Goal: Information Seeking & Learning: Learn about a topic

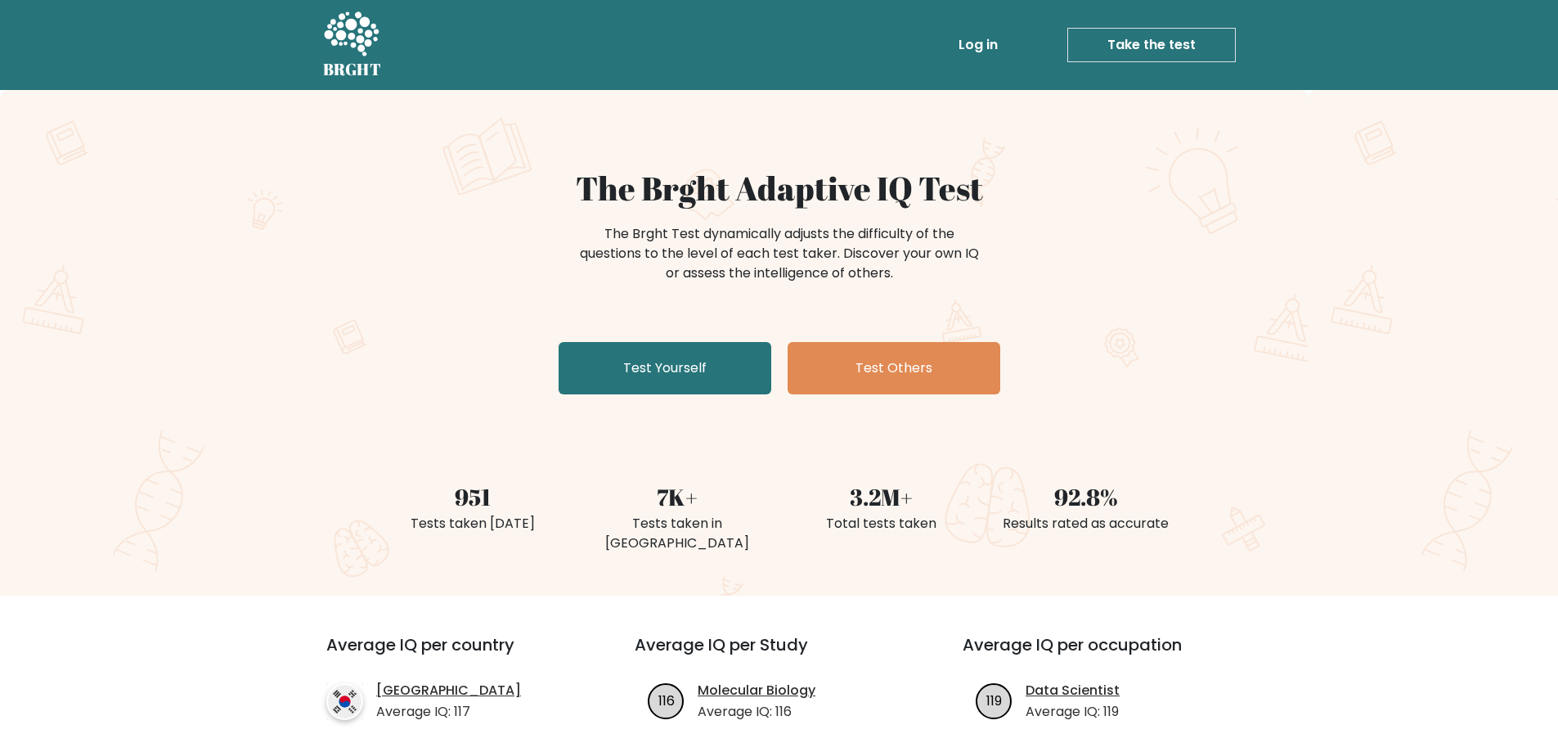
click at [974, 44] on link "Log in" at bounding box center [978, 45] width 52 height 33
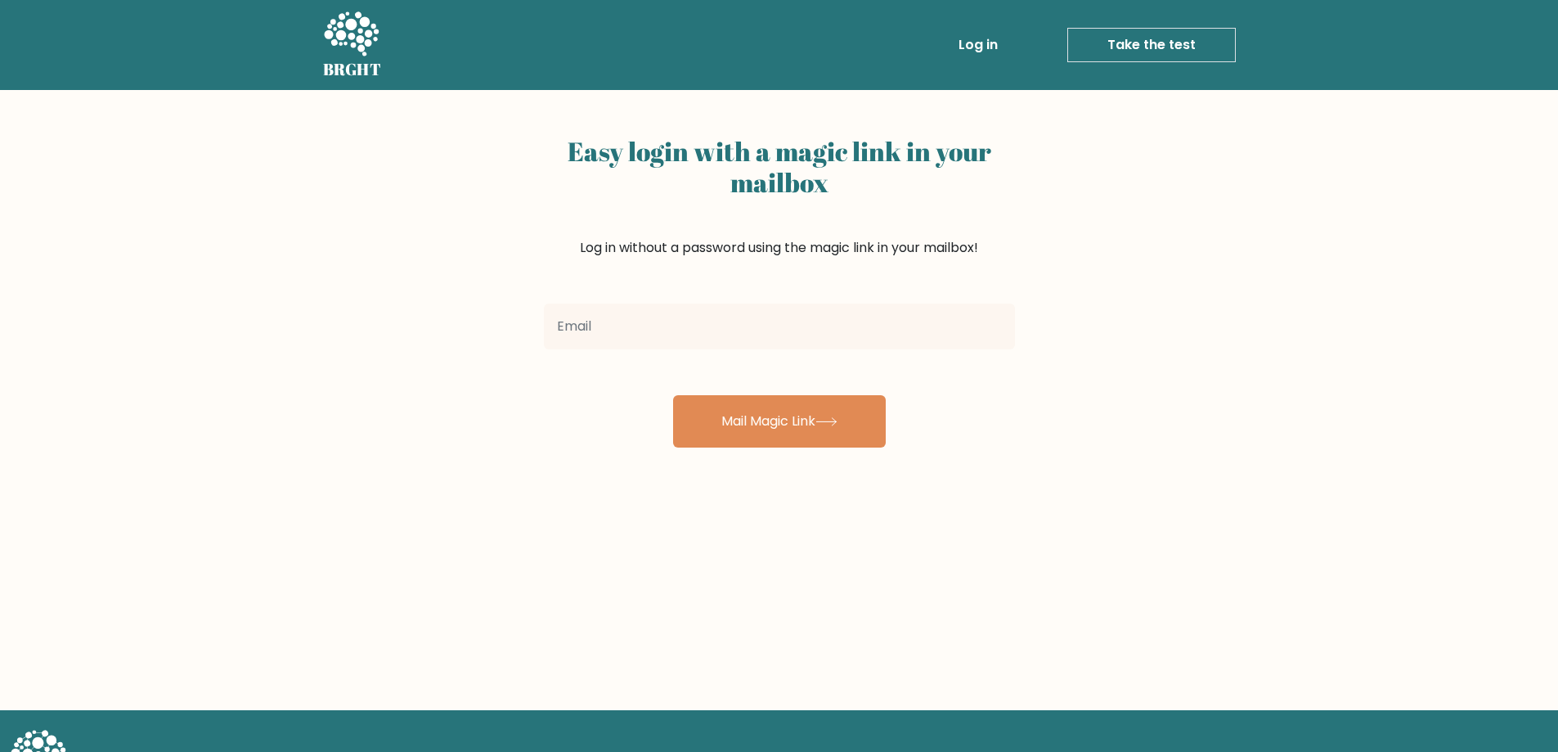
click at [703, 330] on input "email" at bounding box center [779, 327] width 471 height 46
type input "pedromiguelsaguiar@gmail.com"
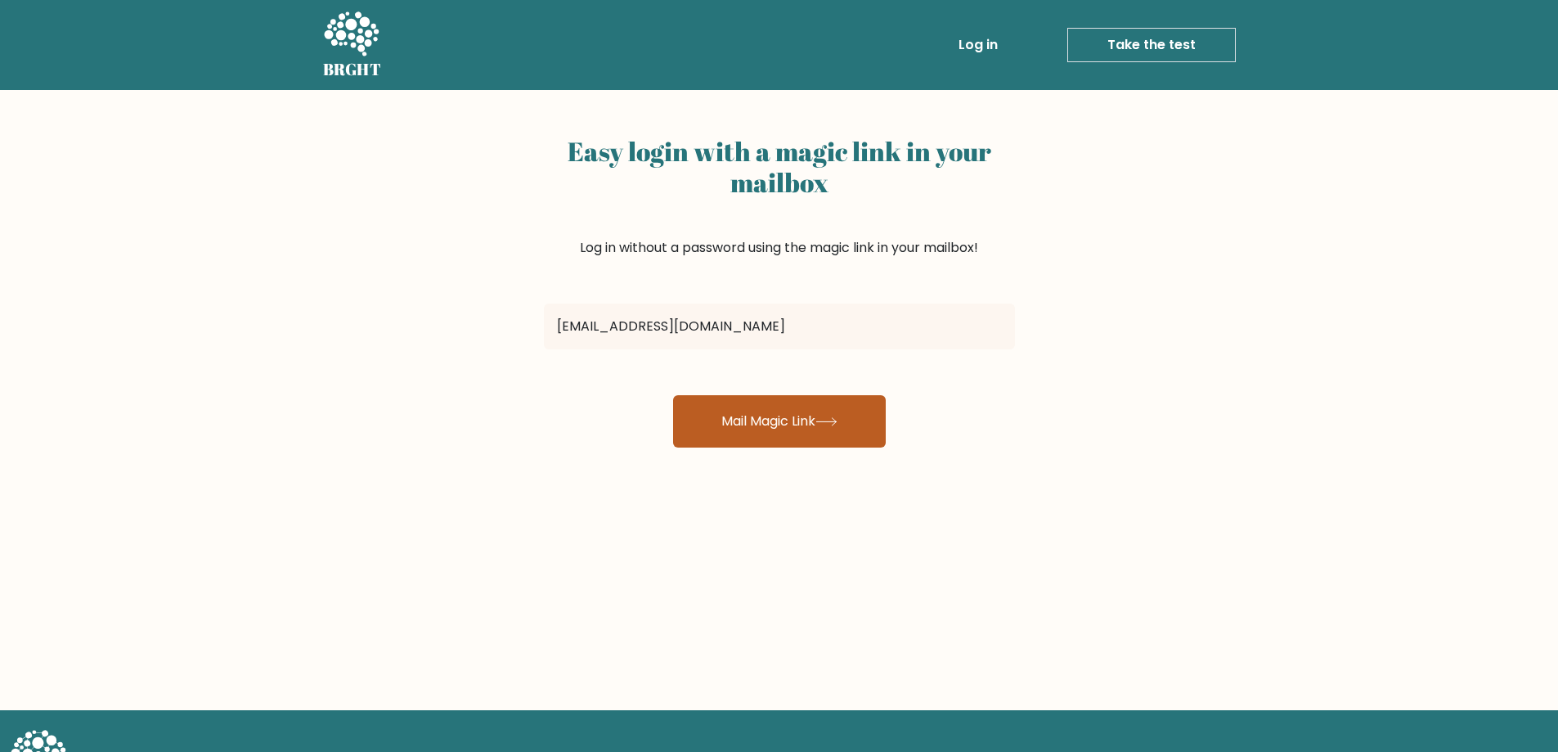
click at [755, 429] on button "Mail Magic Link" at bounding box center [779, 421] width 213 height 52
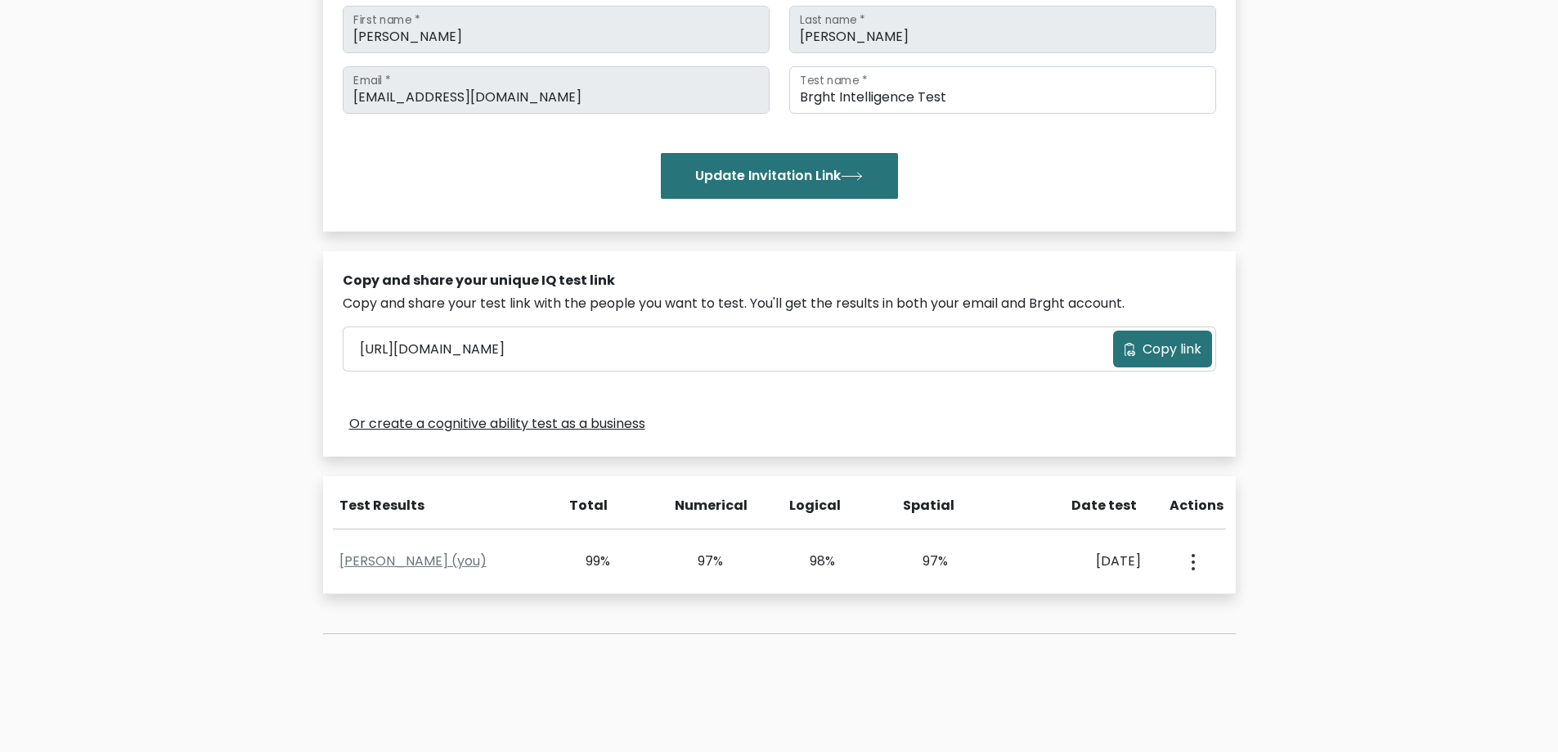
scroll to position [327, 0]
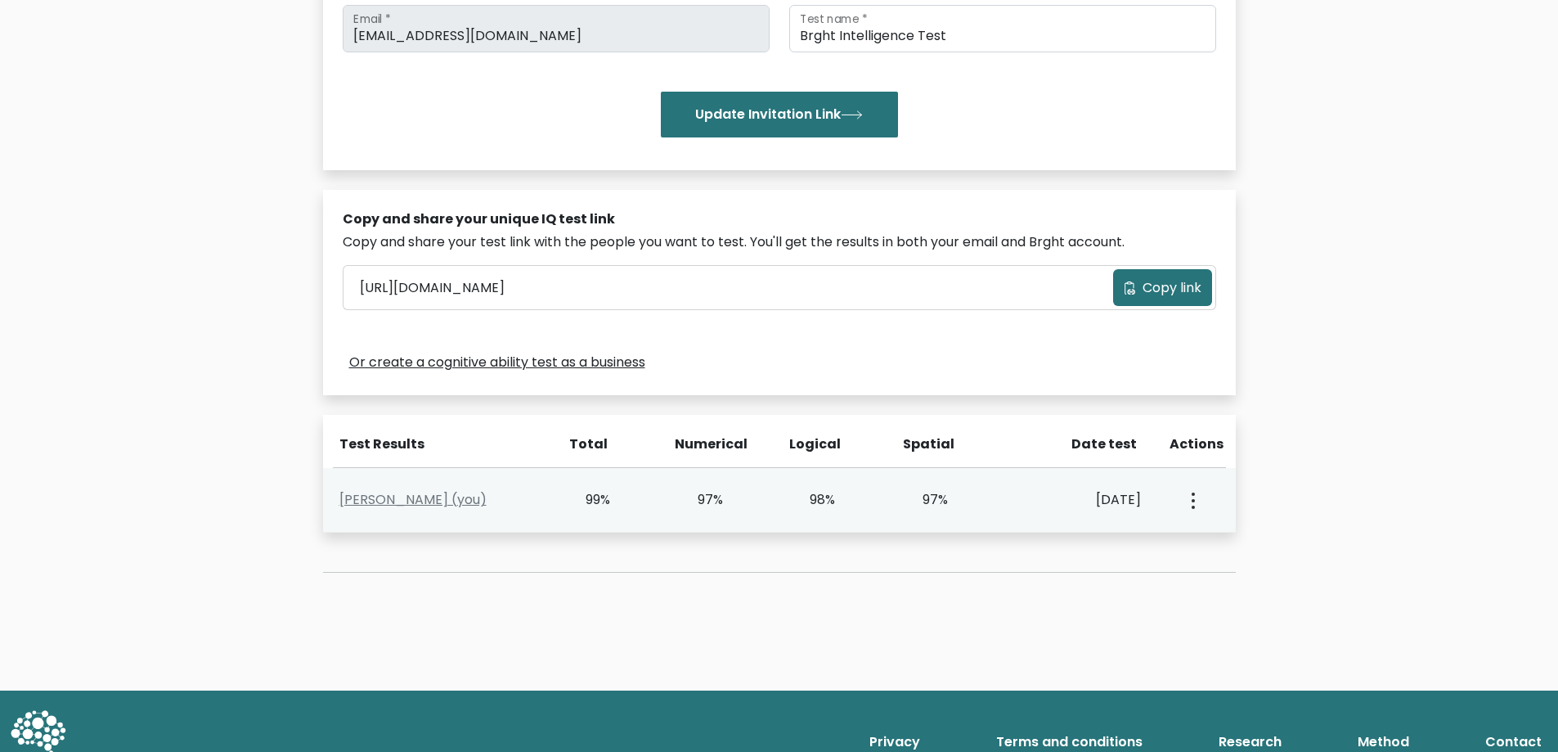
click at [1194, 505] on icon "button" at bounding box center [1193, 500] width 3 height 16
click at [1203, 542] on link "View Profile" at bounding box center [1250, 547] width 129 height 26
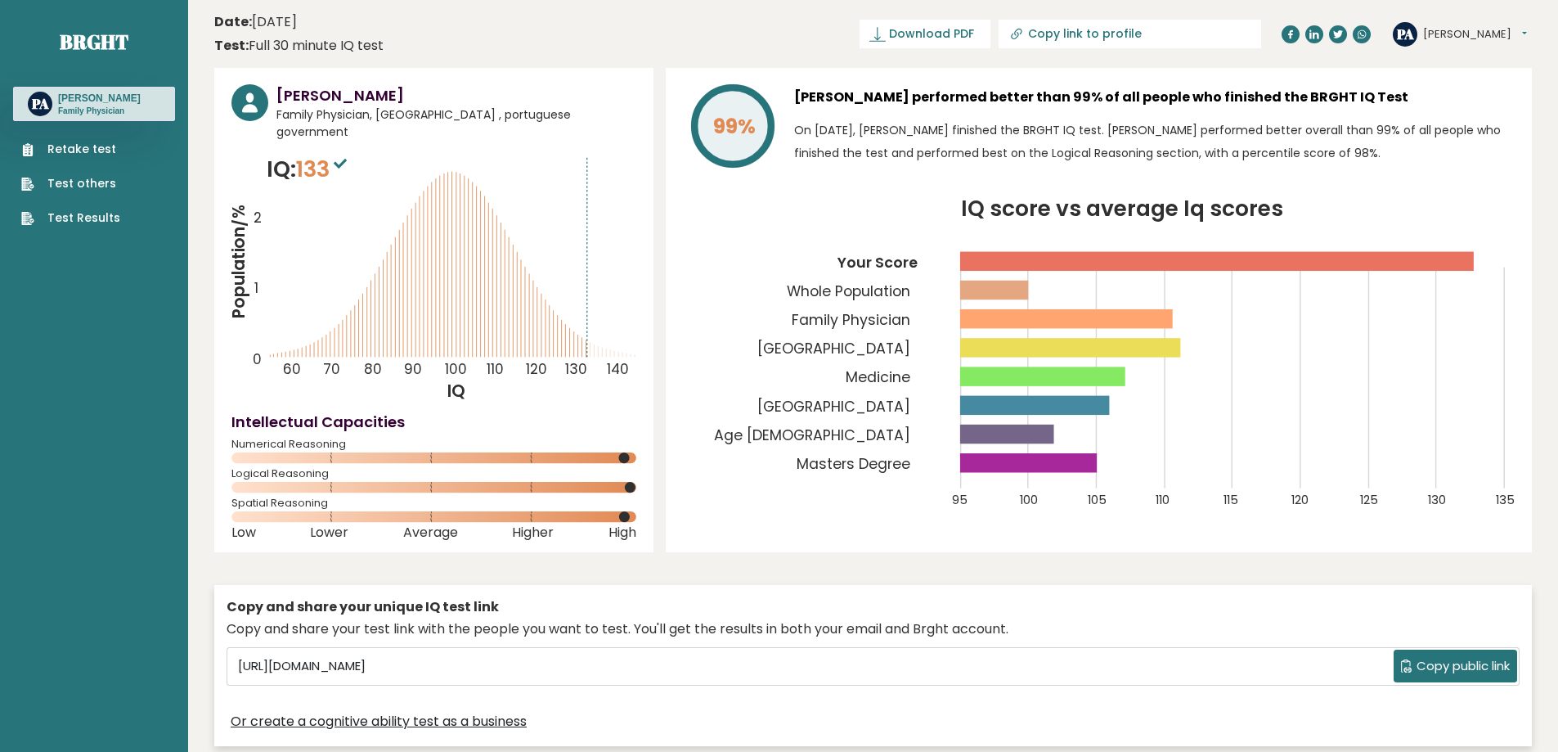
drag, startPoint x: 690, startPoint y: 610, endPoint x: 685, endPoint y: 213, distance: 397.6
click at [114, 42] on link "Brght" at bounding box center [94, 42] width 69 height 26
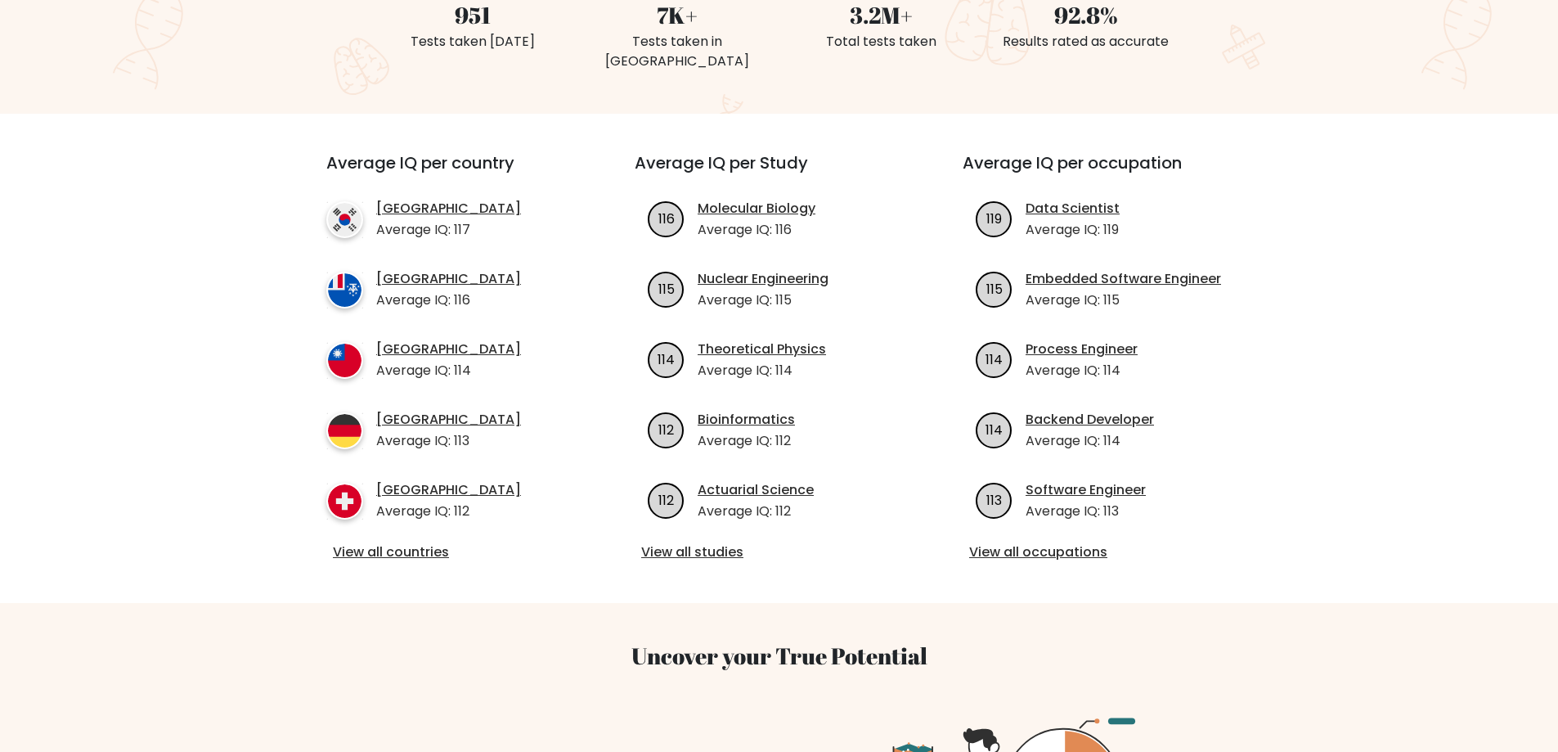
scroll to position [491, 0]
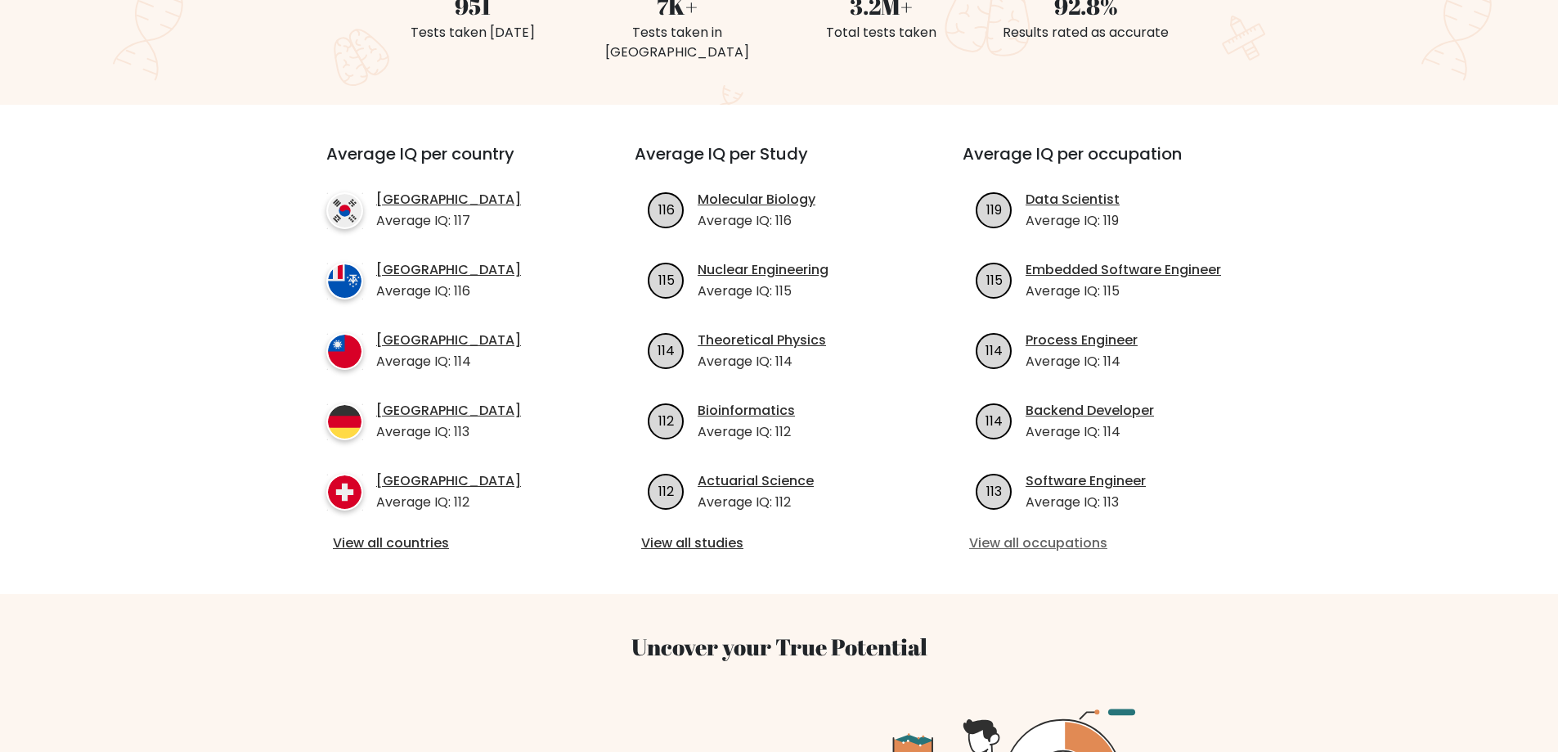
click at [1020, 533] on link "View all occupations" at bounding box center [1107, 543] width 276 height 20
click at [391, 533] on link "View all countries" at bounding box center [451, 543] width 236 height 20
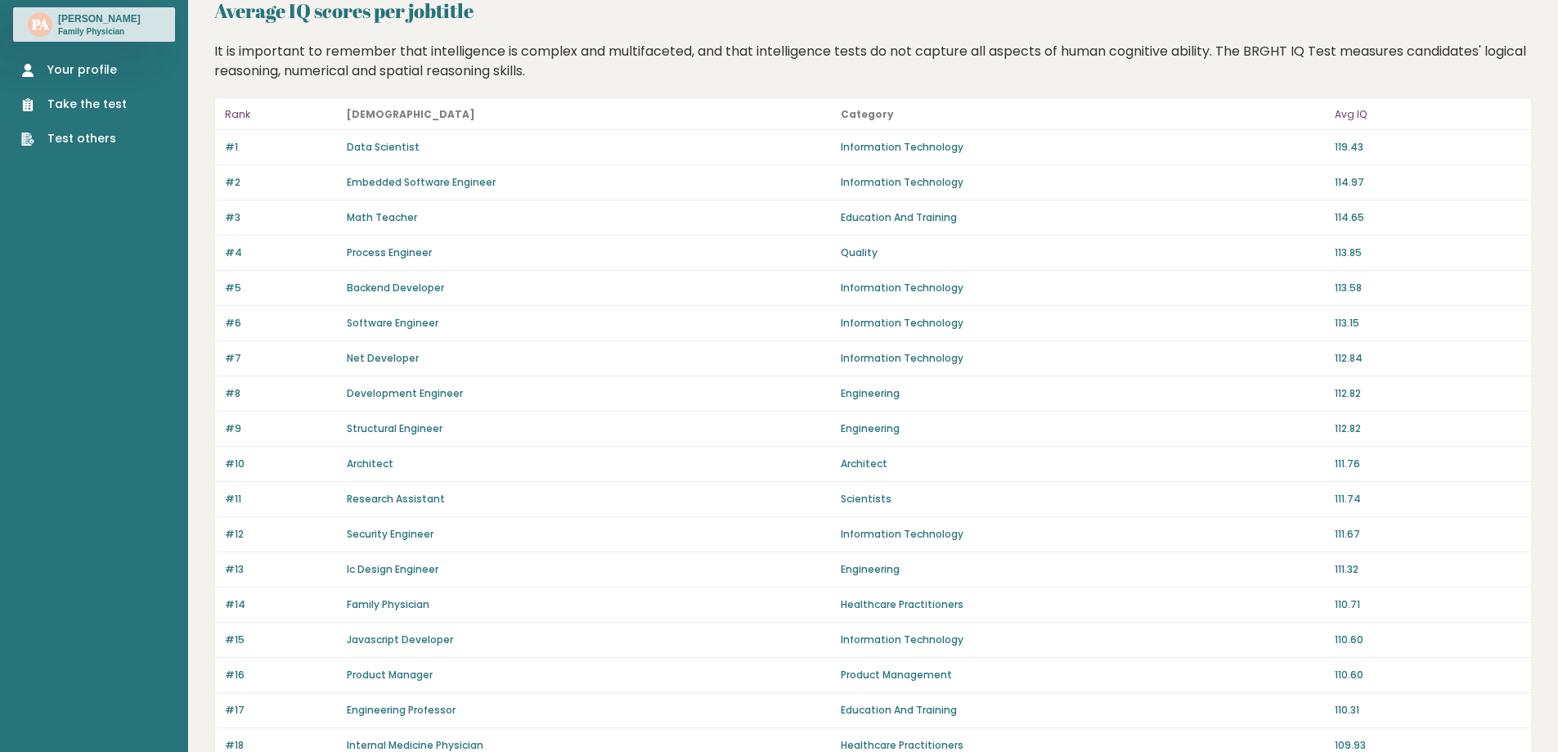
scroll to position [82, 0]
drag, startPoint x: 443, startPoint y: 597, endPoint x: 334, endPoint y: 602, distance: 108.9
click at [334, 602] on div "#14 Family Physician Healthcare Practitioners 110.71" at bounding box center [873, 602] width 1316 height 35
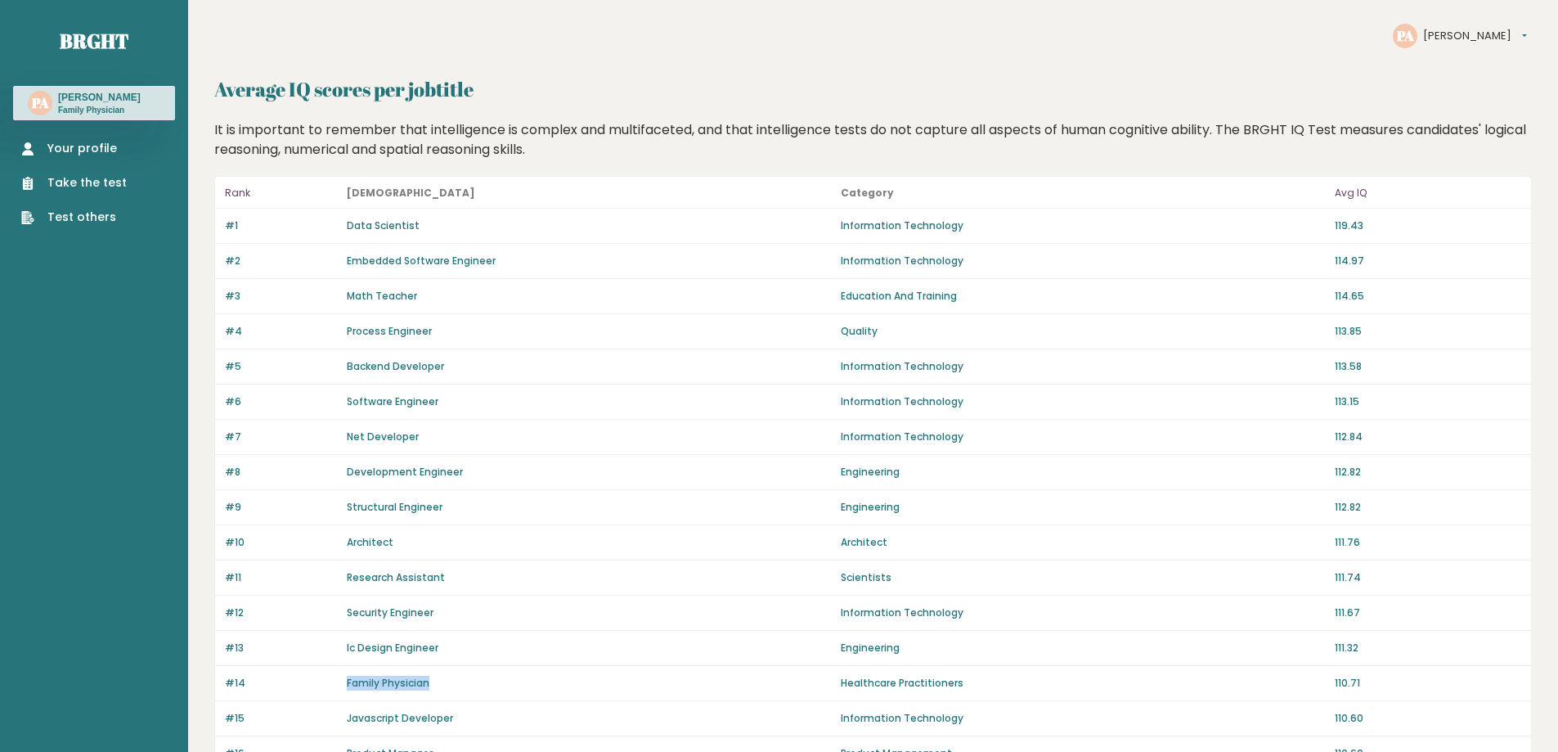
scroll to position [0, 0]
drag, startPoint x: 223, startPoint y: 681, endPoint x: 248, endPoint y: 681, distance: 25.4
click at [248, 681] on div "#14 Family Physician Healthcare Practitioners 110.71" at bounding box center [873, 684] width 1316 height 35
click at [464, 683] on div "Family Physician" at bounding box center [589, 684] width 484 height 15
drag, startPoint x: 334, startPoint y: 220, endPoint x: 425, endPoint y: 214, distance: 91.0
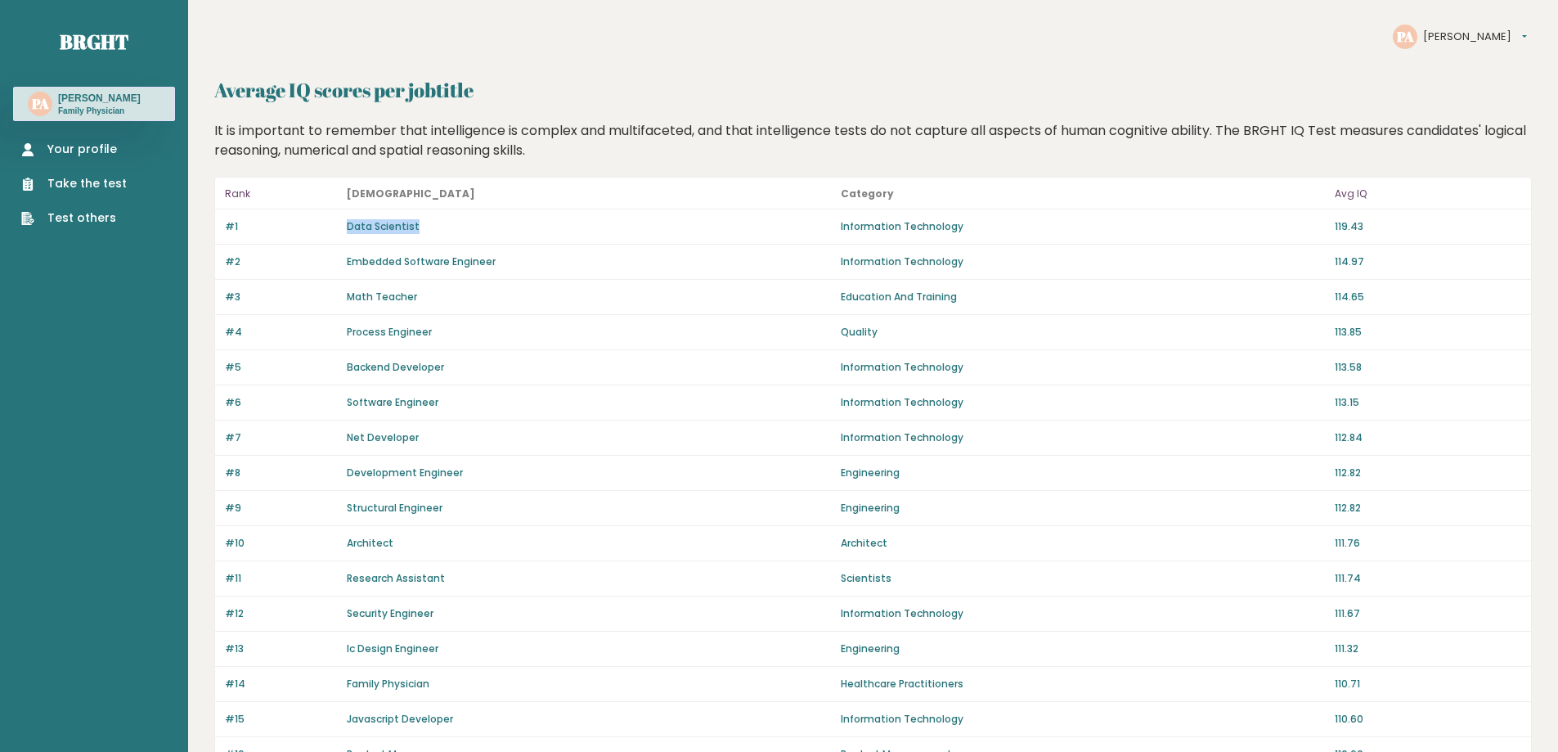
click at [425, 214] on div "#1 Data Scientist Information Technology 119.43" at bounding box center [873, 226] width 1316 height 35
click at [468, 221] on div "Data Scientist" at bounding box center [589, 226] width 484 height 15
drag, startPoint x: 1329, startPoint y: 227, endPoint x: 1368, endPoint y: 223, distance: 39.5
click at [1368, 223] on div "#1 Data Scientist Information Technology 119.43" at bounding box center [873, 226] width 1316 height 35
click at [1369, 223] on p "119.43" at bounding box center [1428, 226] width 187 height 15
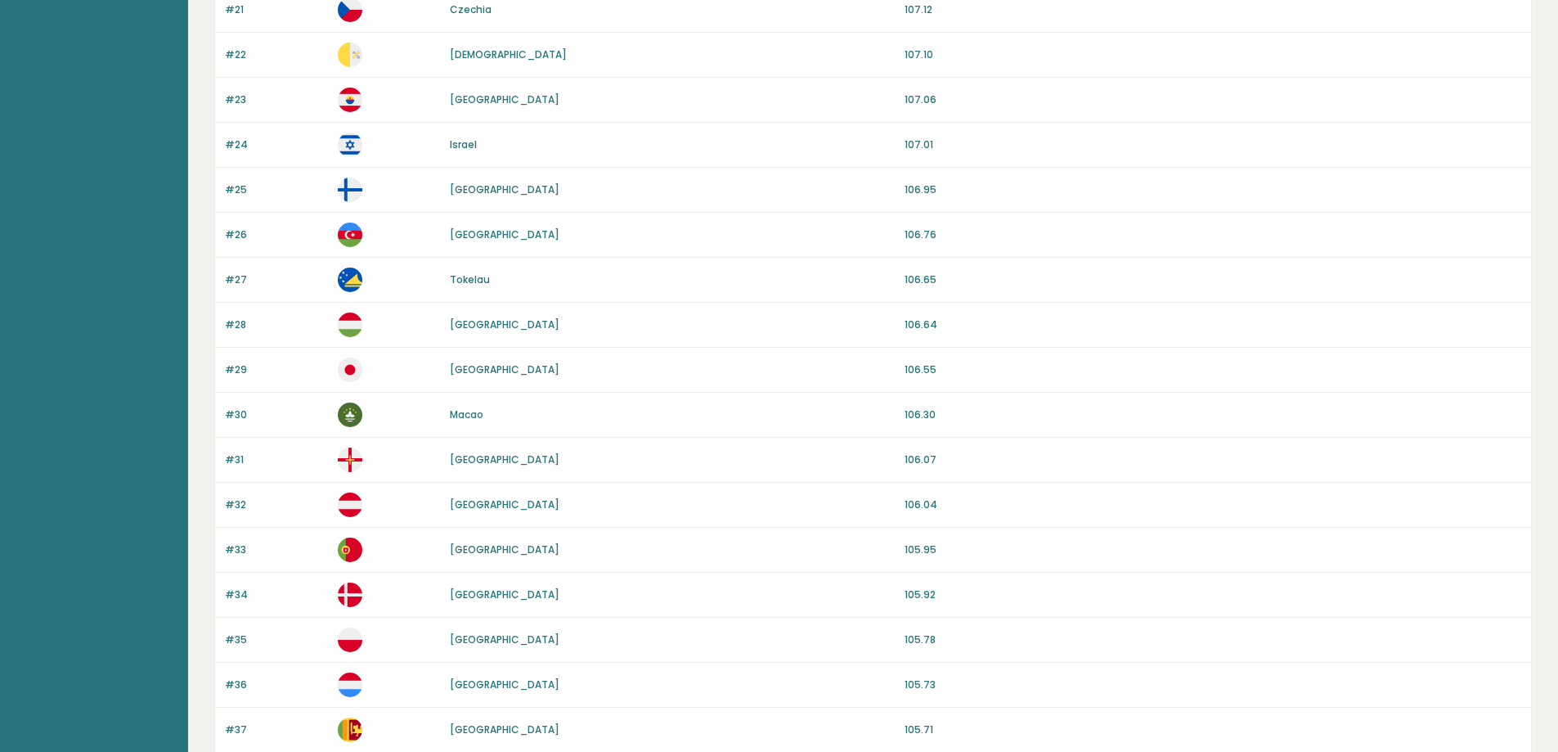
scroll to position [1145, 0]
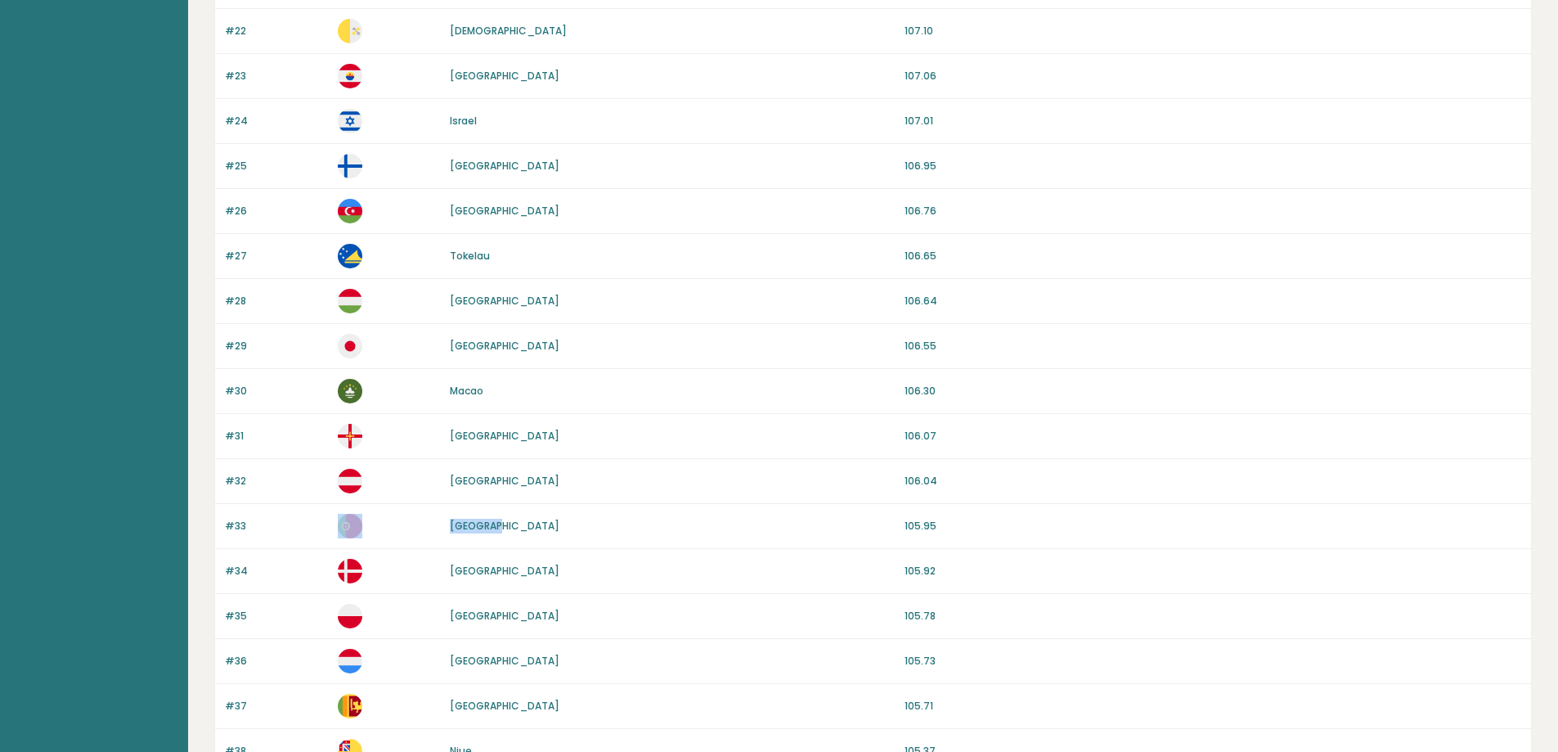
drag, startPoint x: 548, startPoint y: 523, endPoint x: 429, endPoint y: 528, distance: 119.6
click at [429, 528] on div "#33 Portugal 105.95" at bounding box center [873, 526] width 1316 height 45
click at [584, 522] on div "Portugal" at bounding box center [672, 526] width 445 height 15
drag, startPoint x: 894, startPoint y: 526, endPoint x: 956, endPoint y: 531, distance: 61.6
click at [956, 531] on div "#33 Portugal 105.95" at bounding box center [873, 526] width 1316 height 45
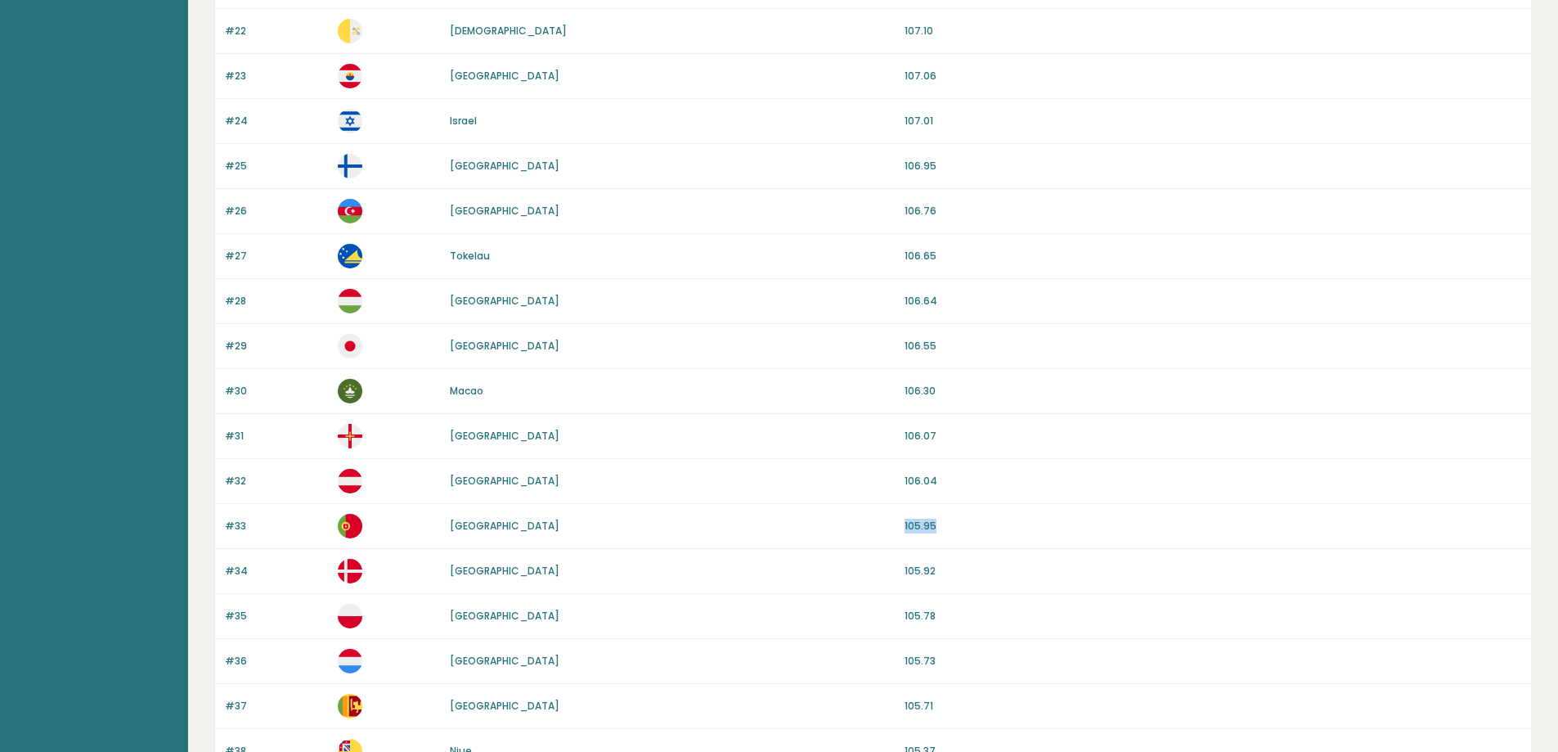
click at [974, 531] on p "105.95" at bounding box center [1213, 526] width 617 height 15
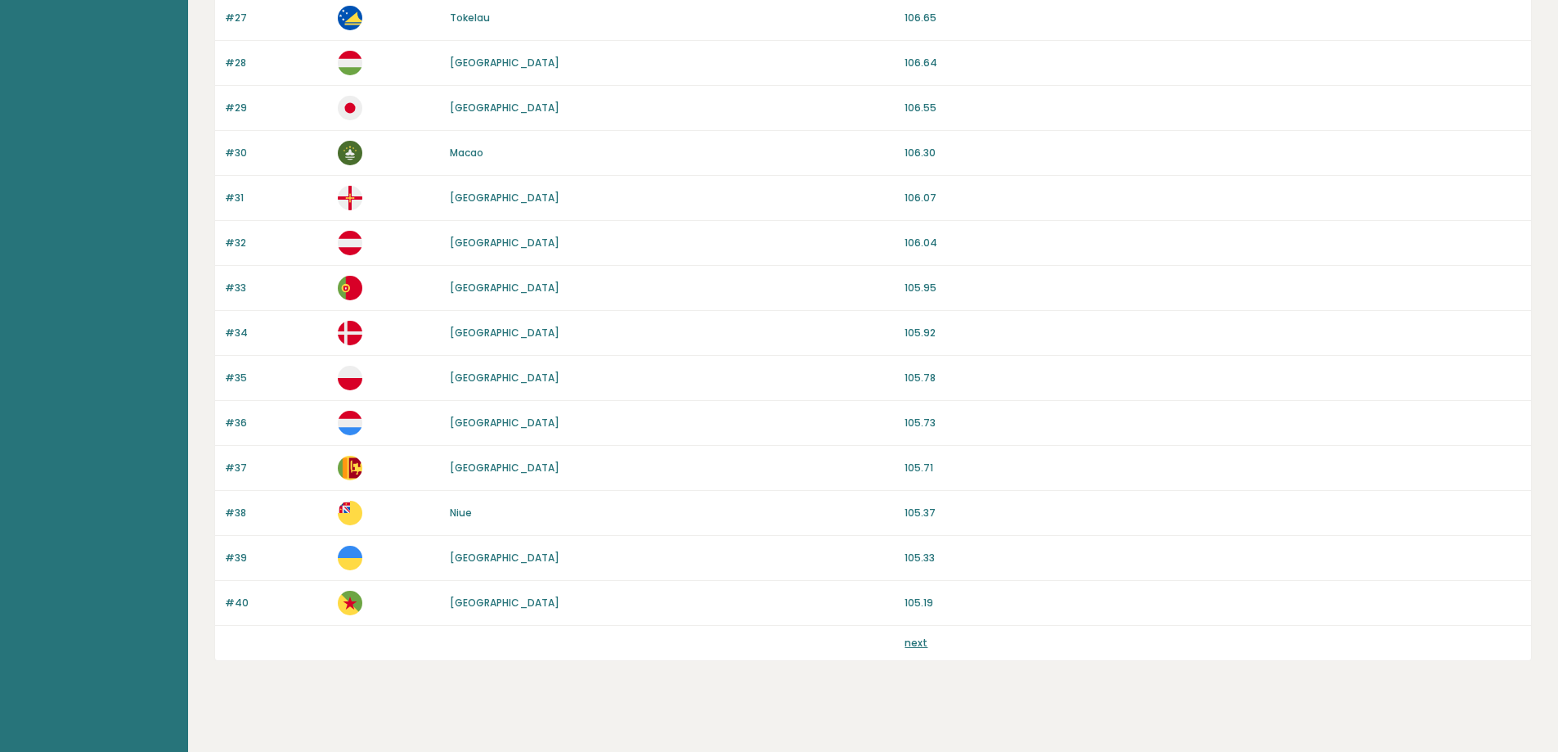
scroll to position [1397, 0]
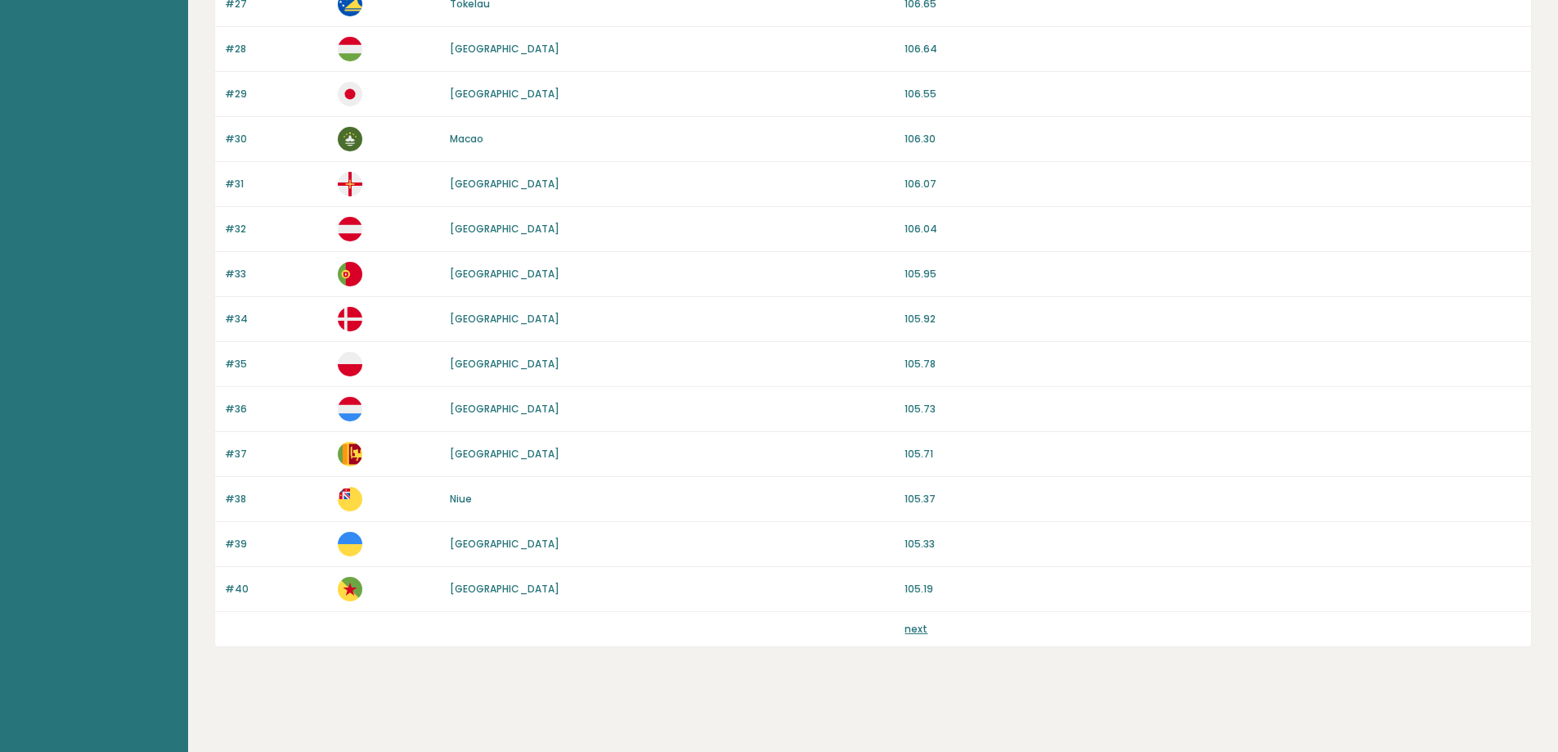
click at [910, 626] on link "next" at bounding box center [916, 629] width 23 height 14
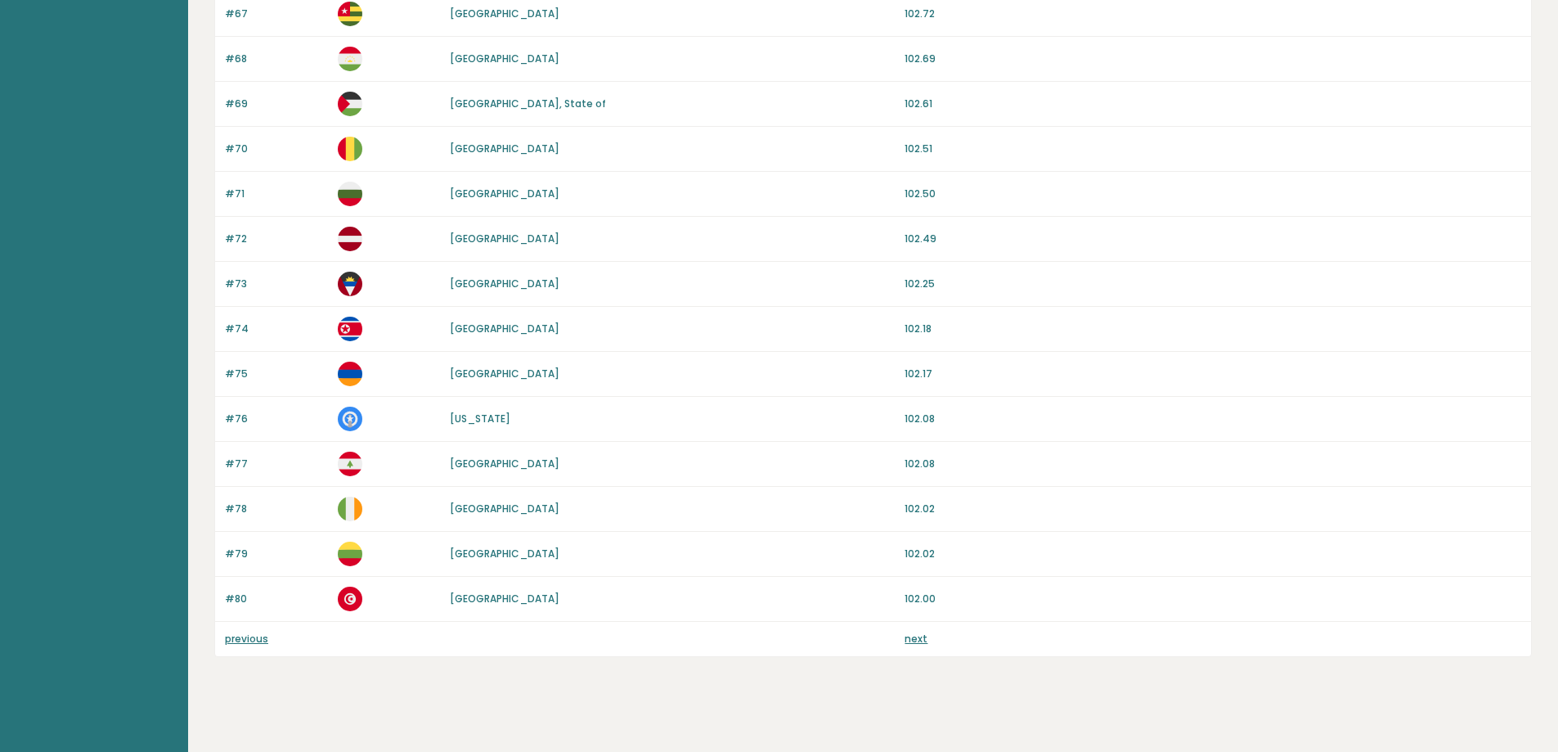
scroll to position [1397, 0]
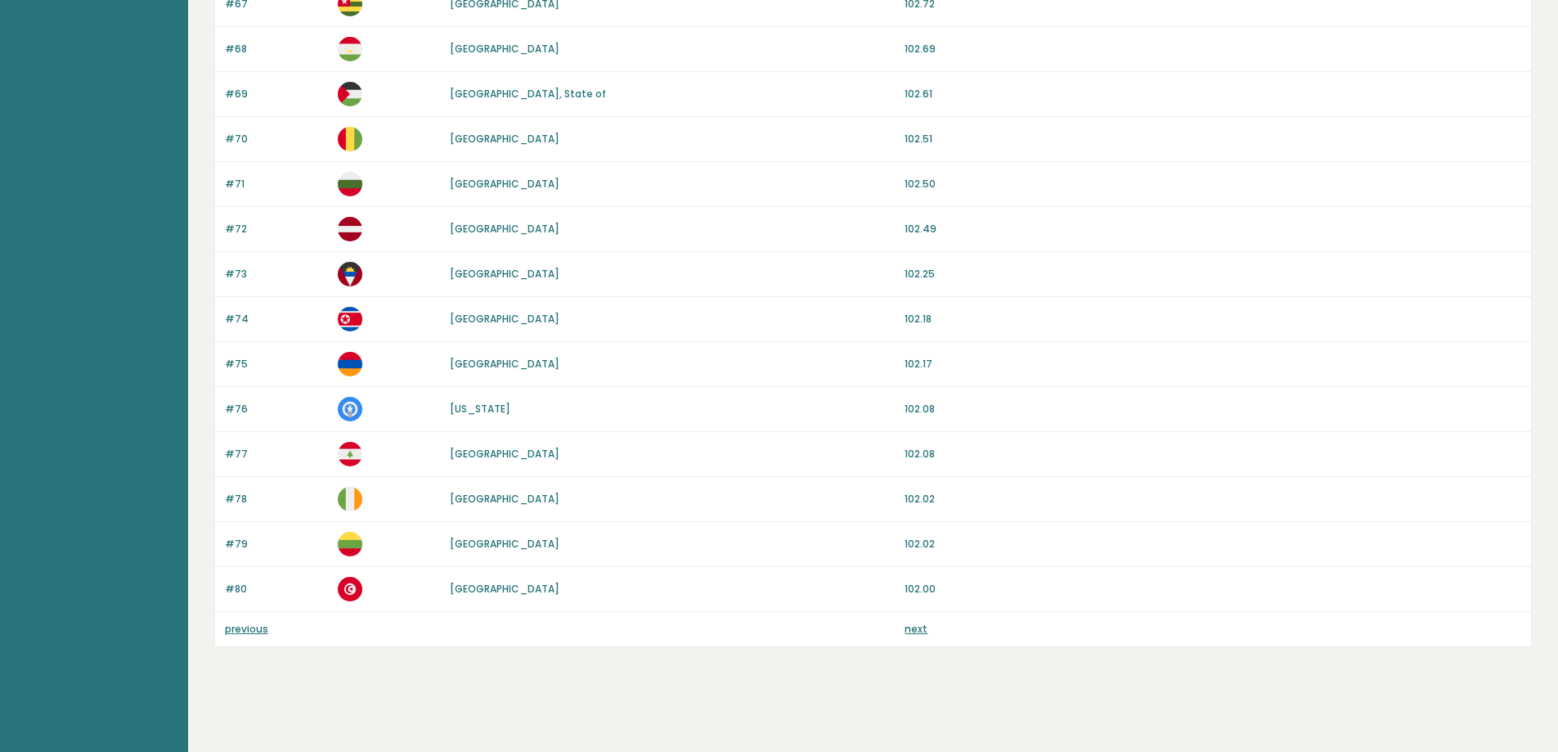
click at [919, 627] on link "next" at bounding box center [916, 629] width 23 height 14
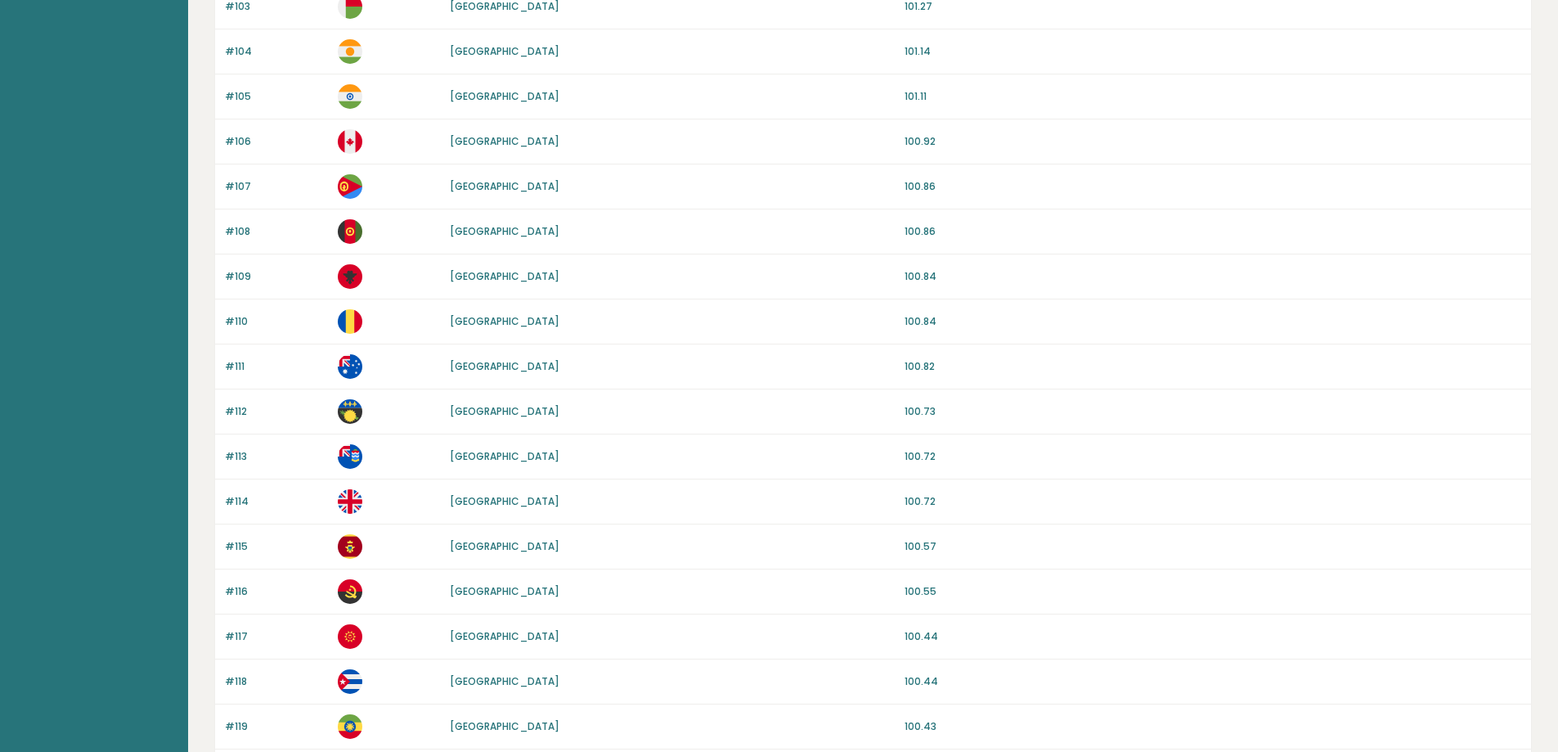
scroll to position [1397, 0]
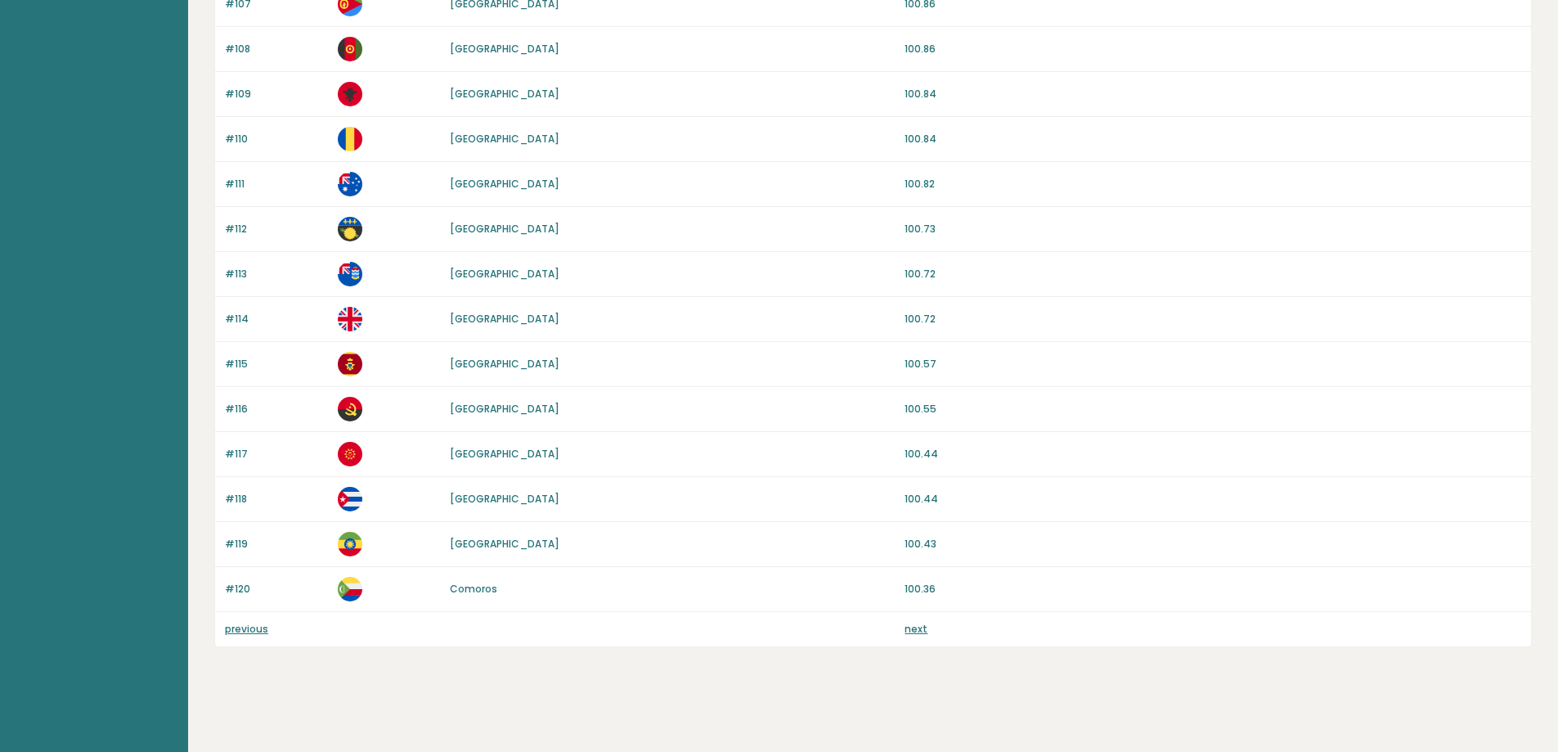
click at [915, 628] on link "next" at bounding box center [916, 629] width 23 height 14
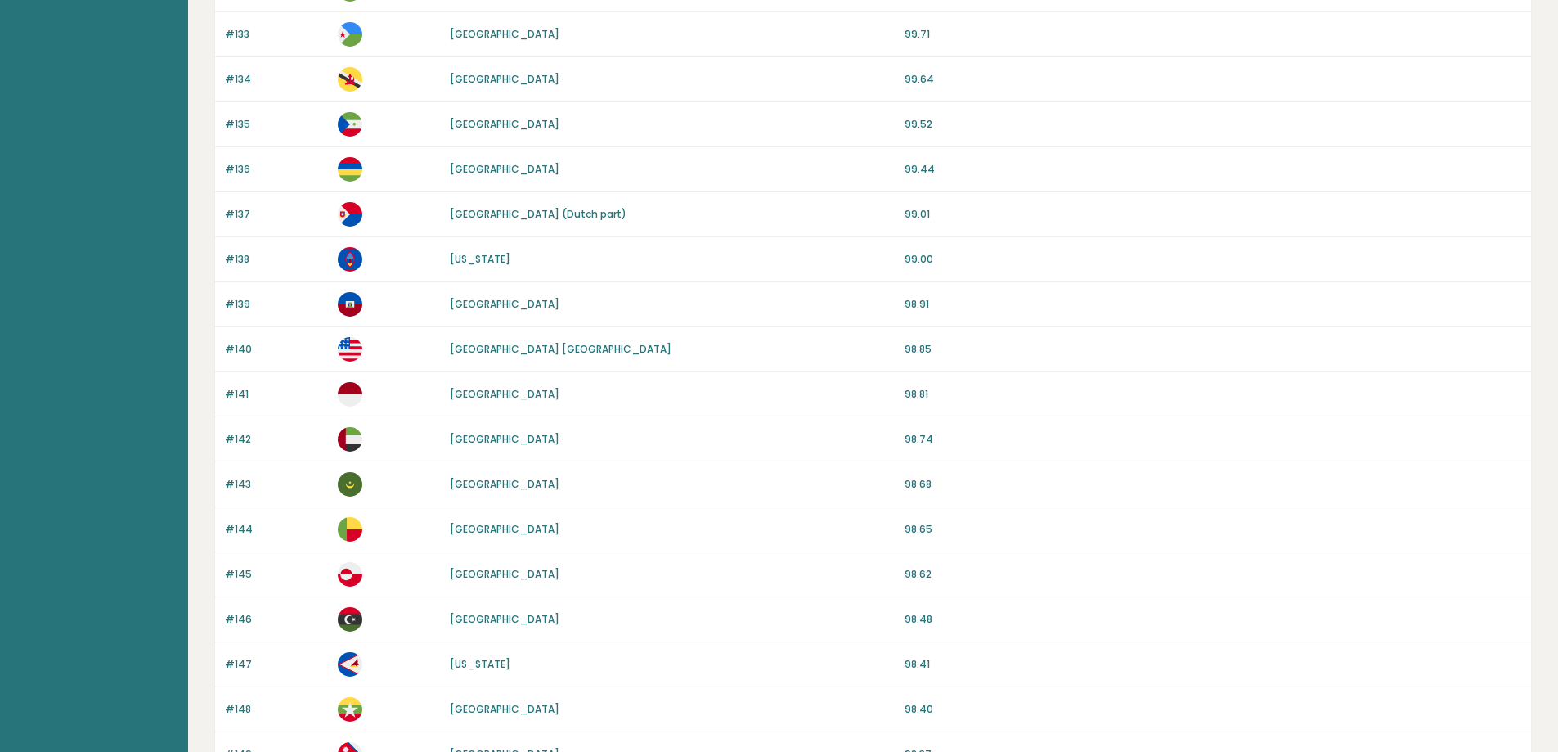
scroll to position [743, 0]
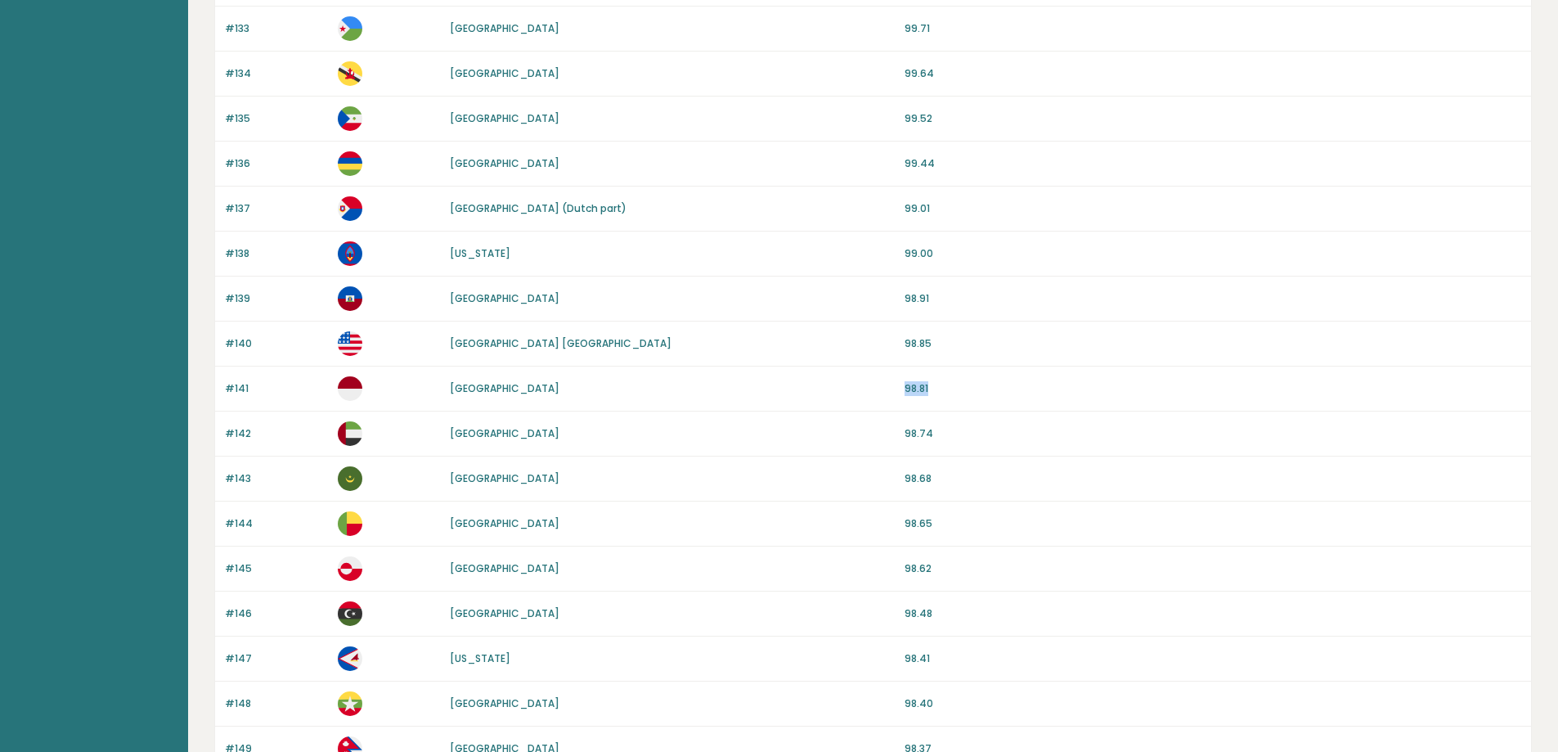
drag, startPoint x: 897, startPoint y: 390, endPoint x: 933, endPoint y: 392, distance: 36.8
click at [933, 392] on div "#141 Indonesia 98.81" at bounding box center [873, 388] width 1316 height 45
click at [938, 391] on p "98.81" at bounding box center [1213, 388] width 617 height 15
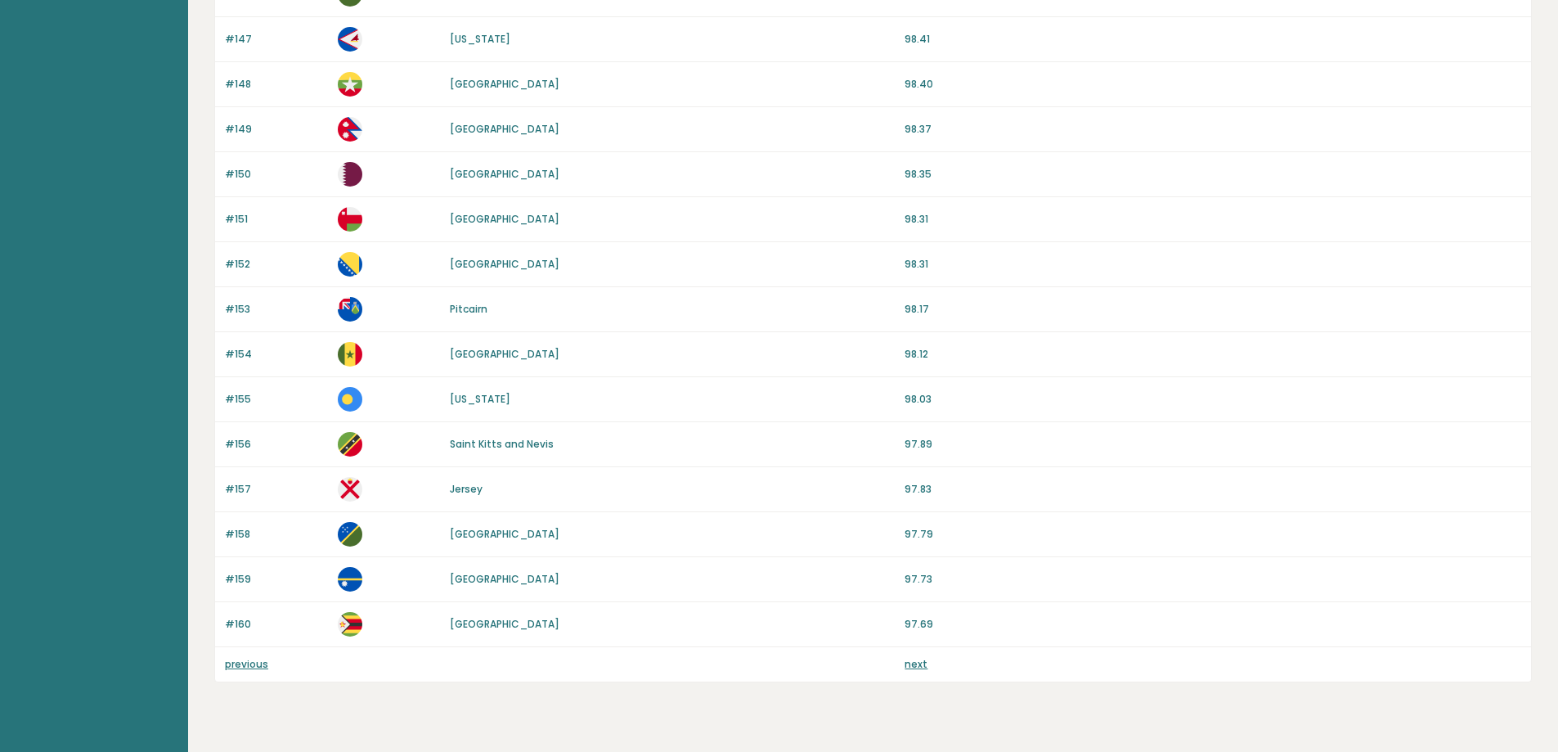
scroll to position [1397, 0]
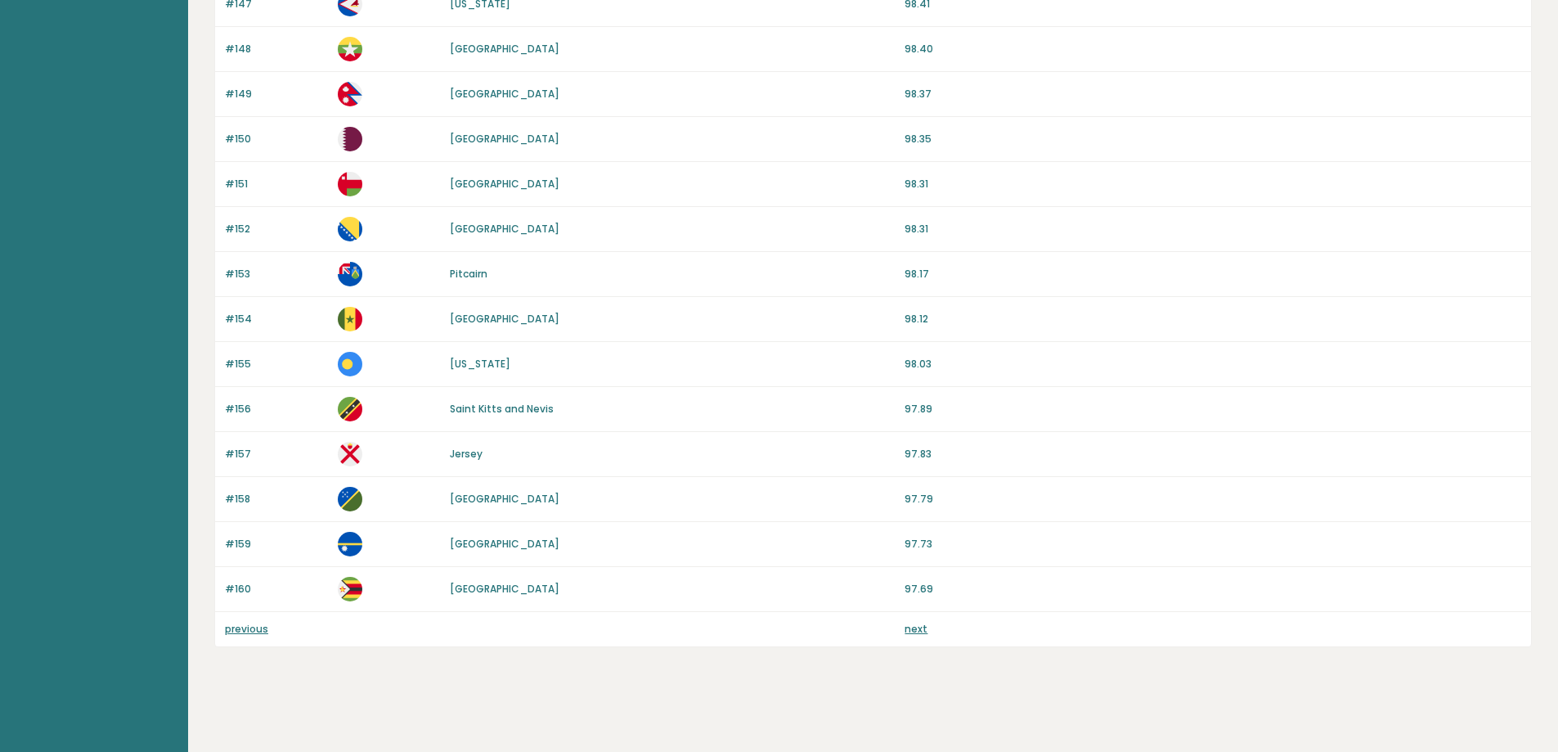
click at [915, 627] on link "next" at bounding box center [916, 629] width 23 height 14
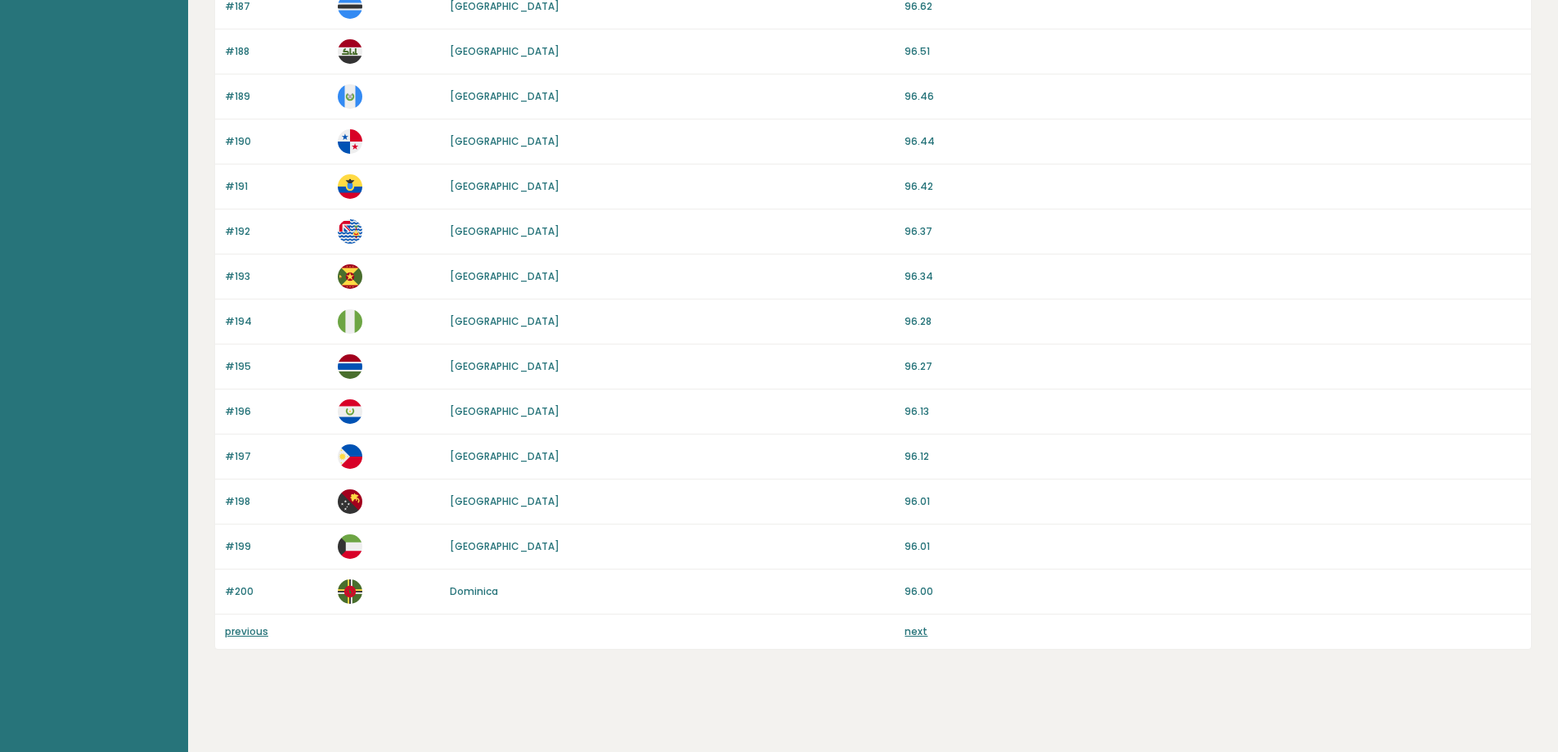
scroll to position [1397, 0]
click at [919, 632] on link "next" at bounding box center [916, 629] width 23 height 14
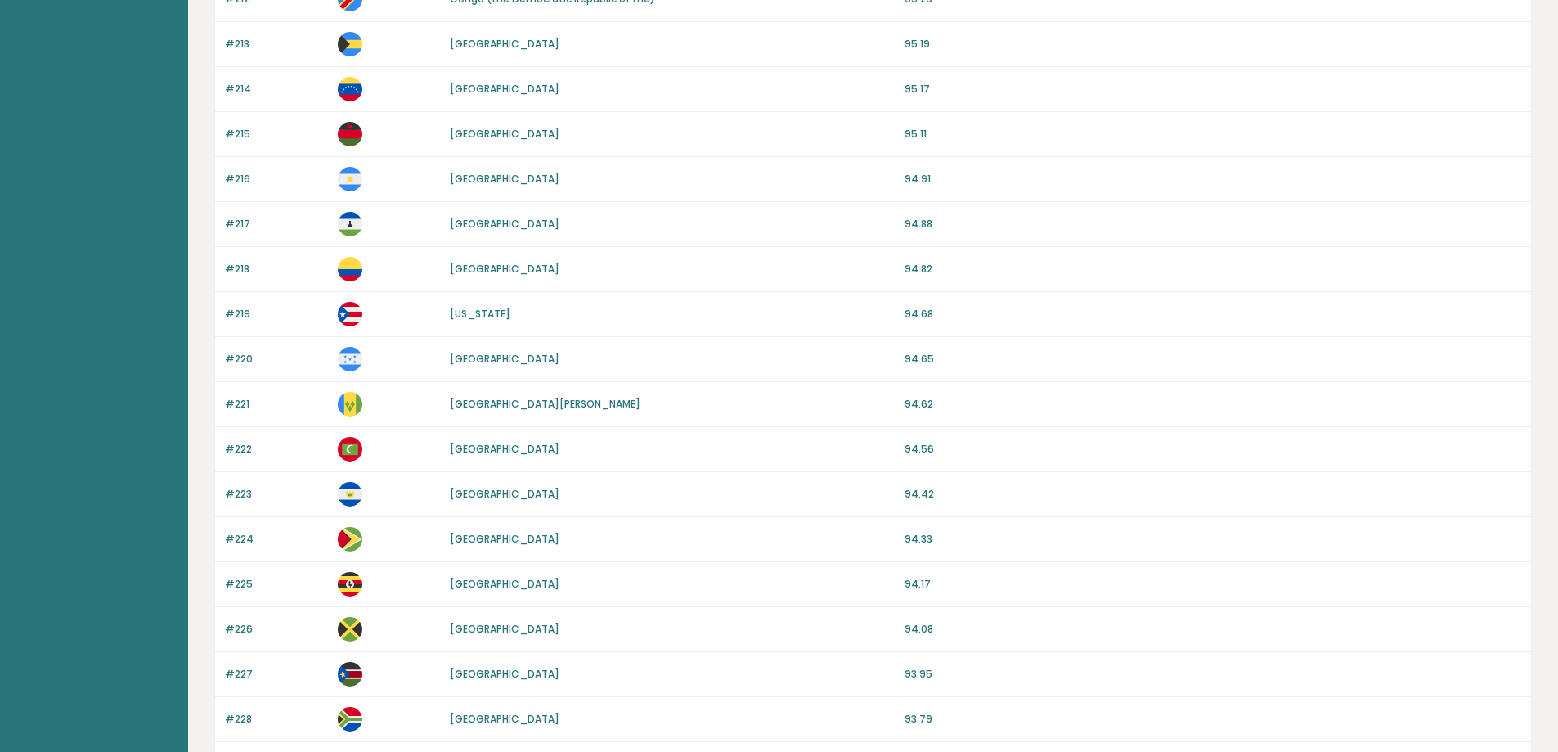
scroll to position [1127, 0]
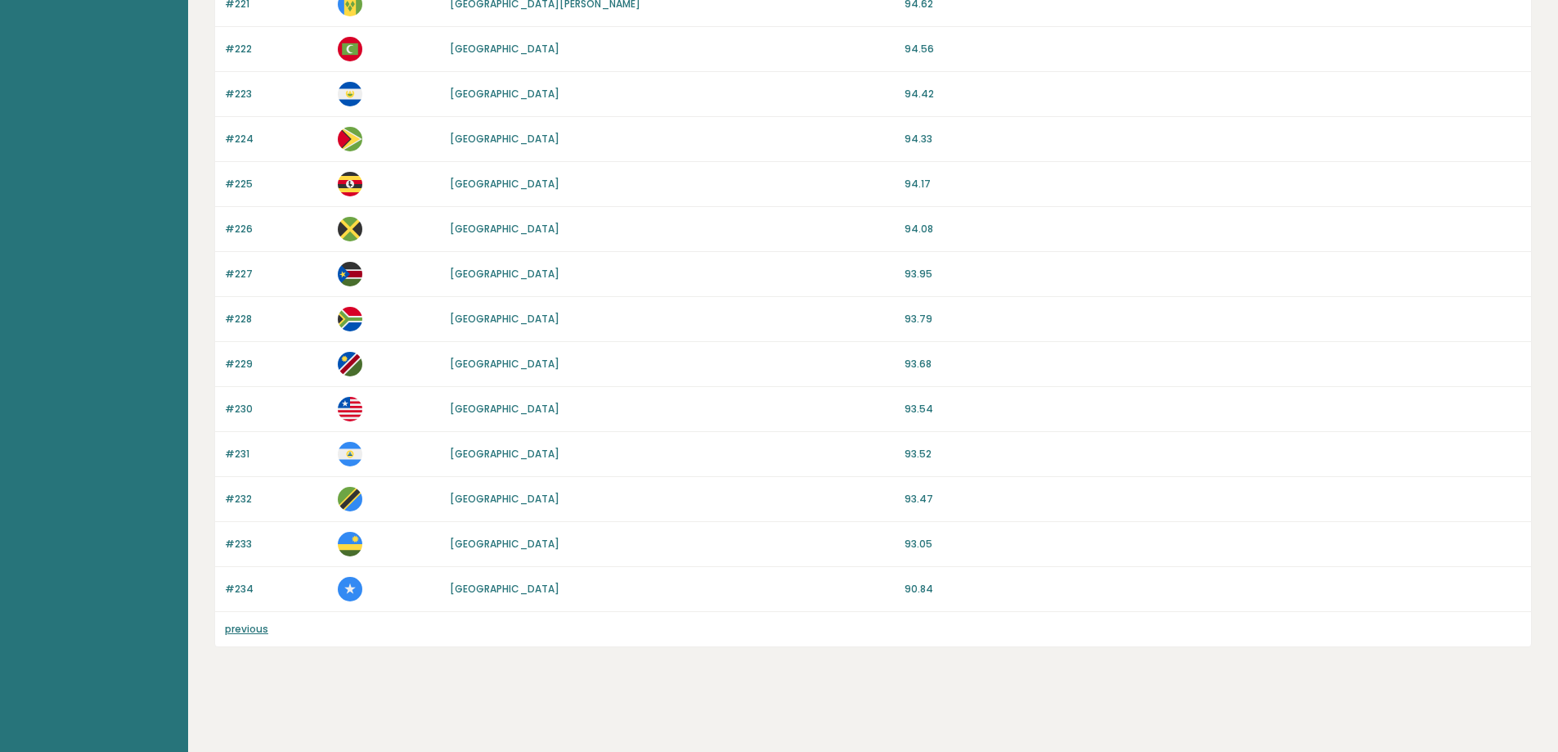
click at [261, 624] on link "previous" at bounding box center [246, 629] width 43 height 14
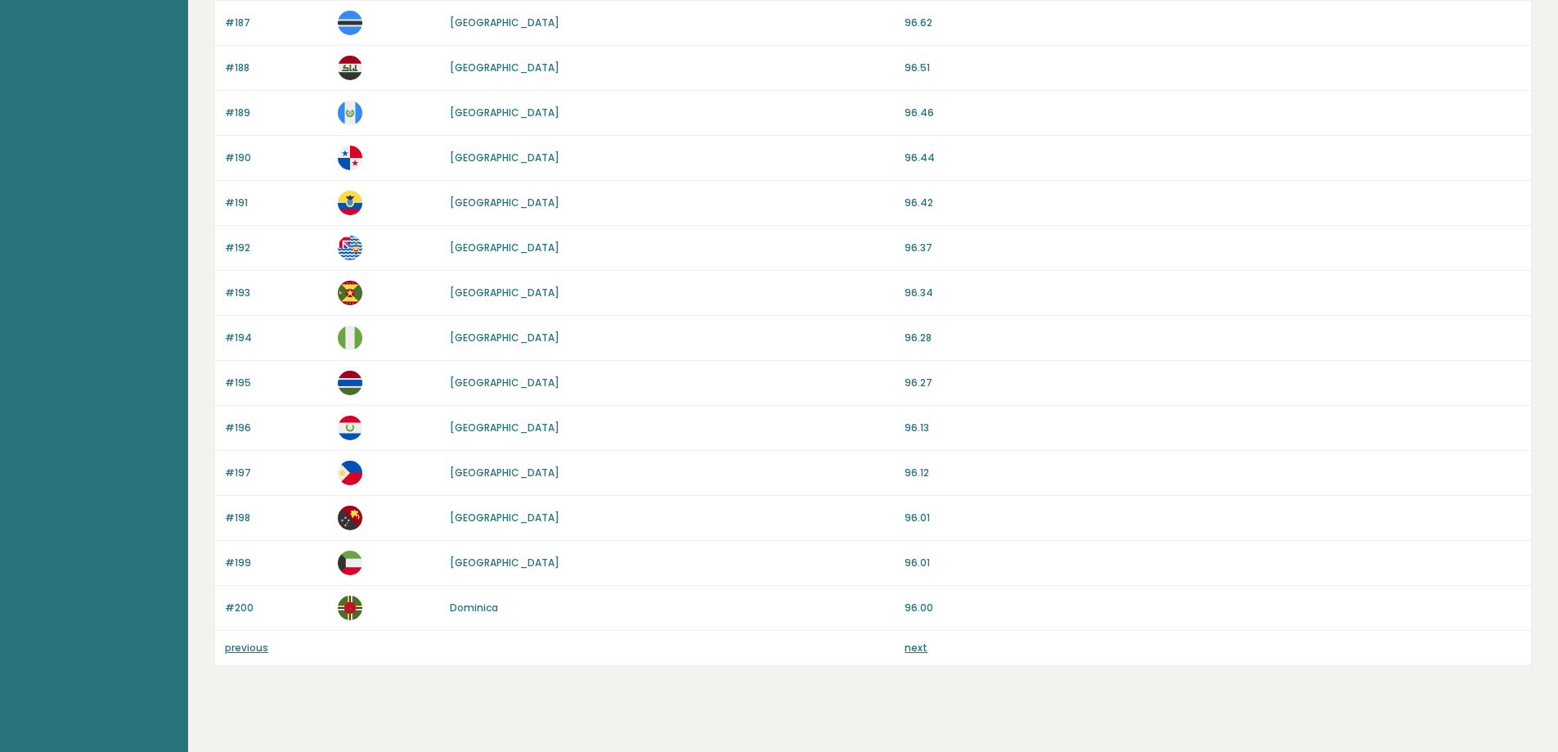
scroll to position [1397, 0]
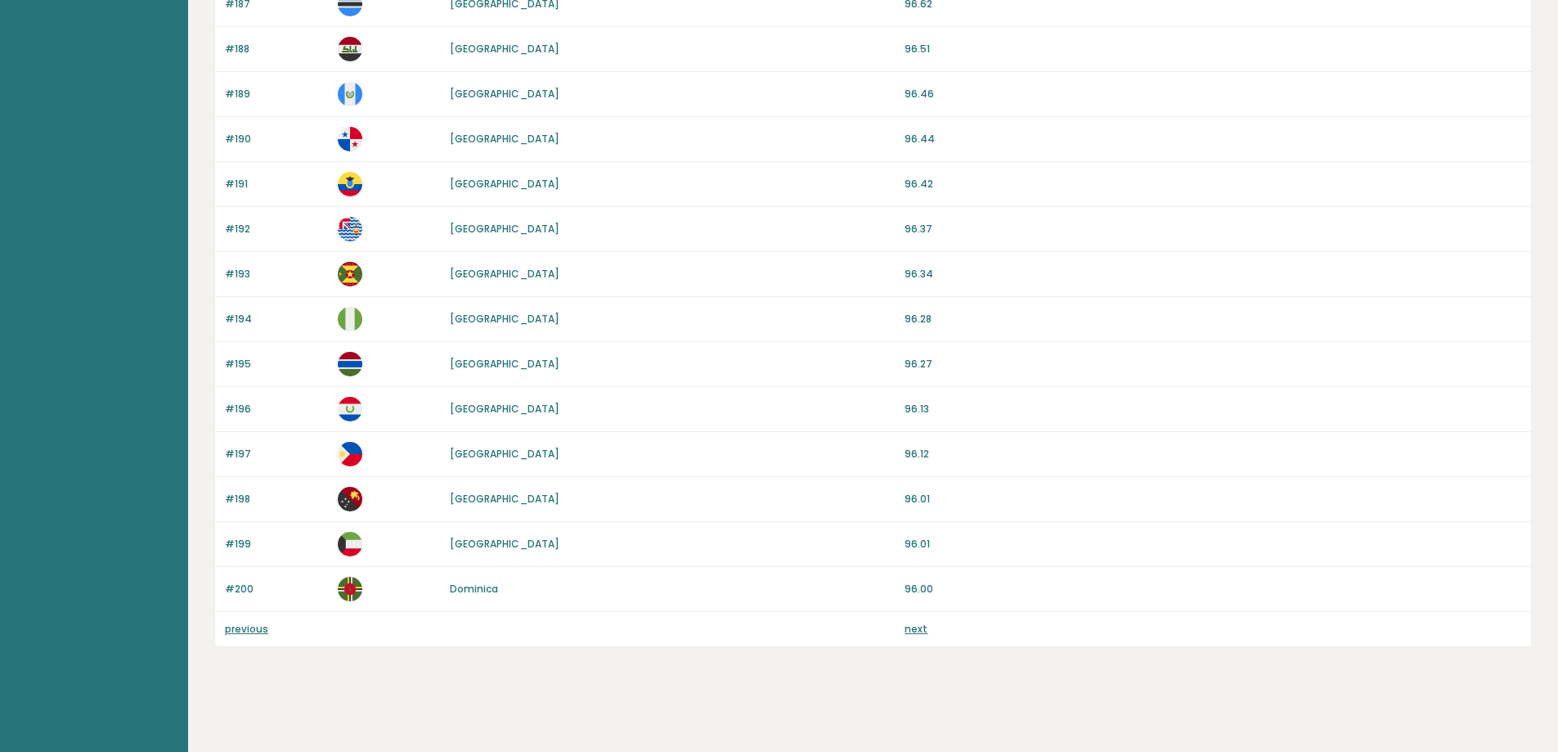
click at [243, 627] on link "previous" at bounding box center [246, 629] width 43 height 14
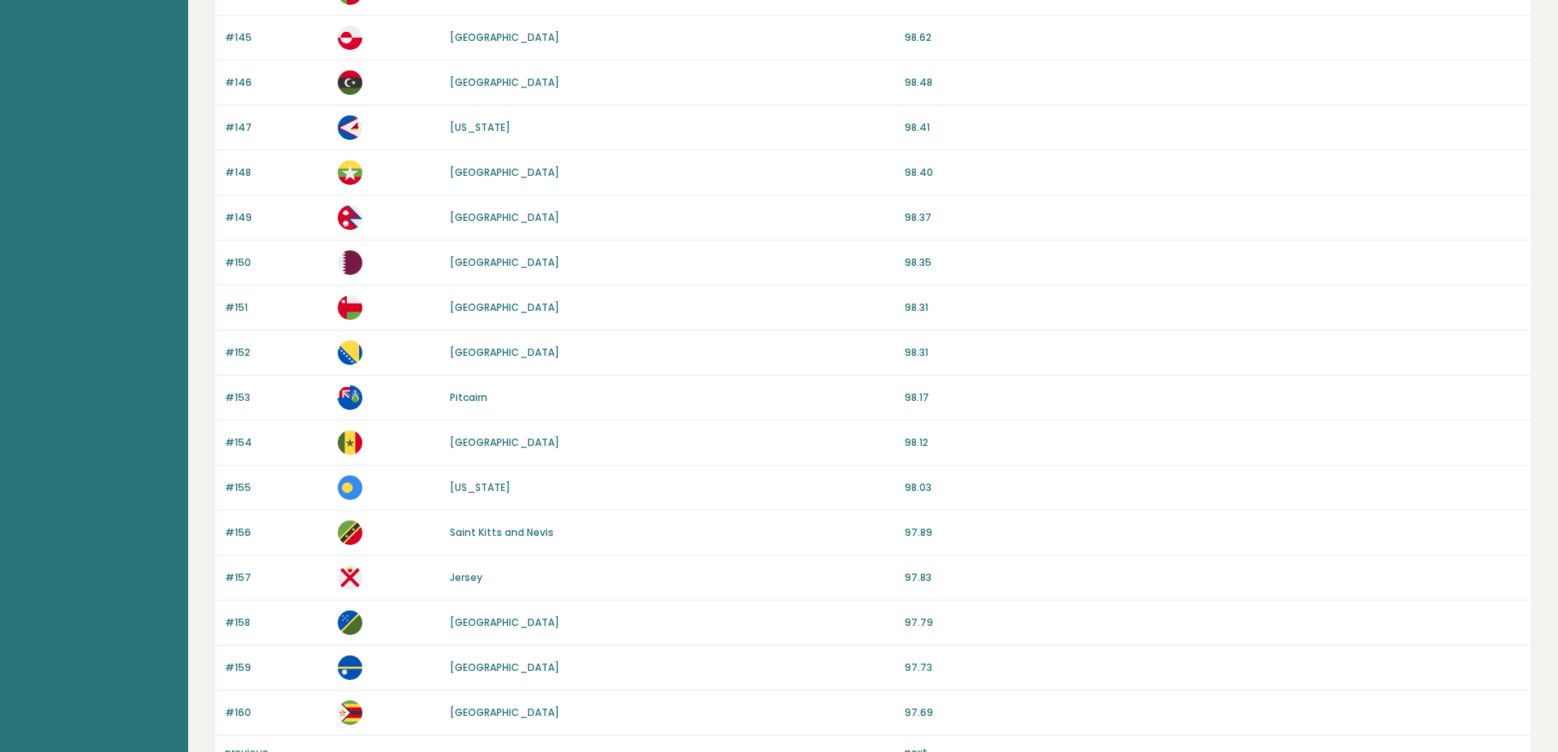
scroll to position [1397, 0]
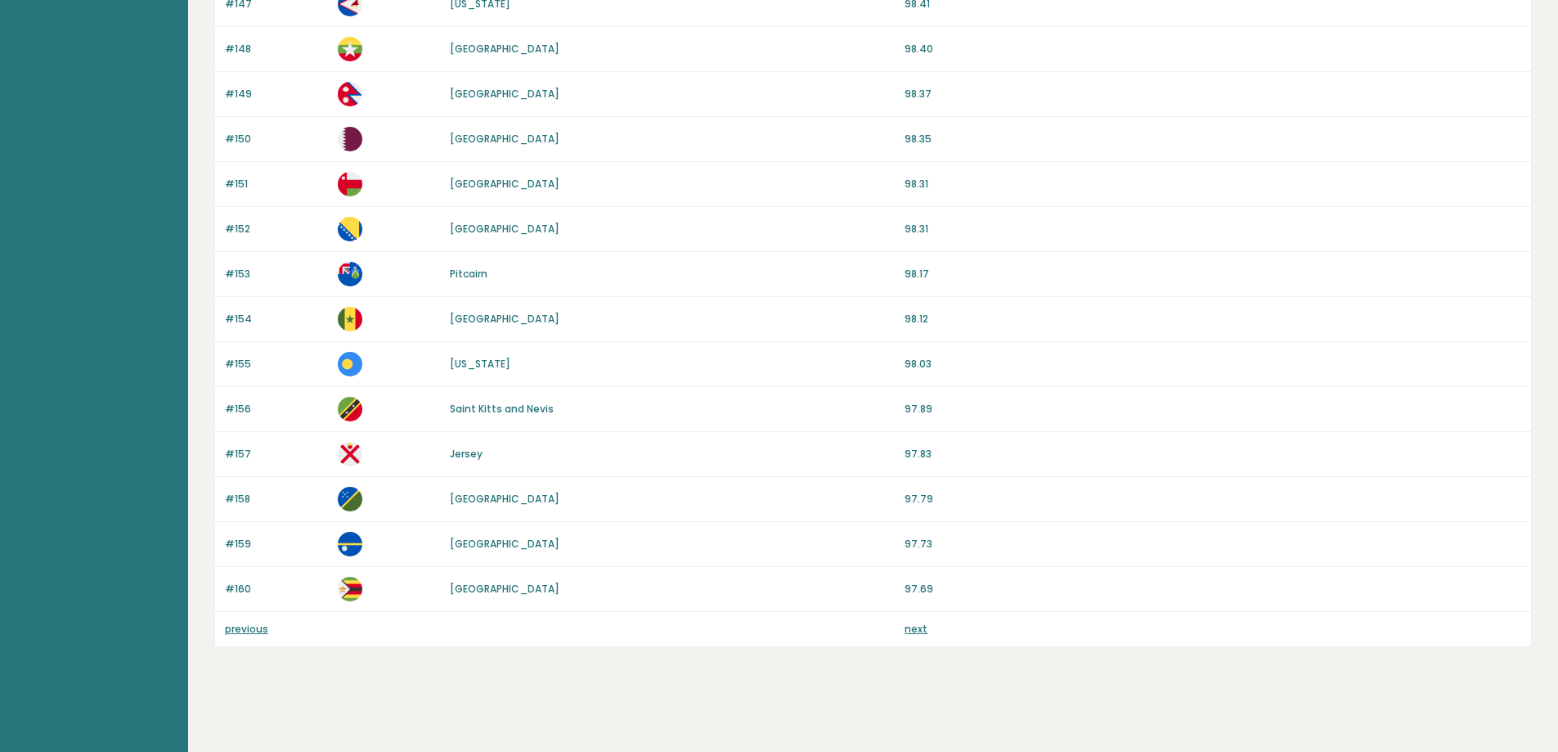
click at [257, 633] on link "previous" at bounding box center [246, 629] width 43 height 14
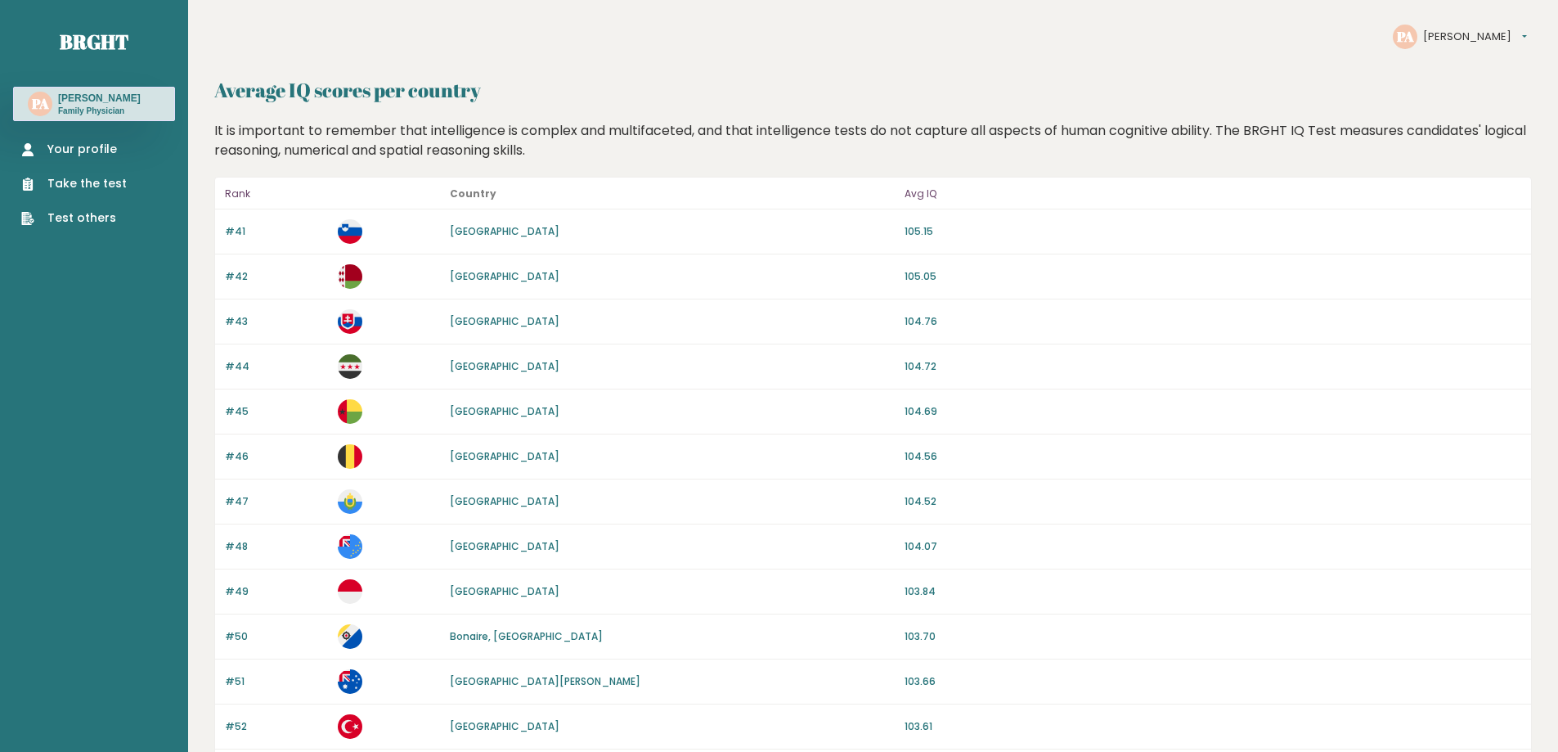
scroll to position [1383, 0]
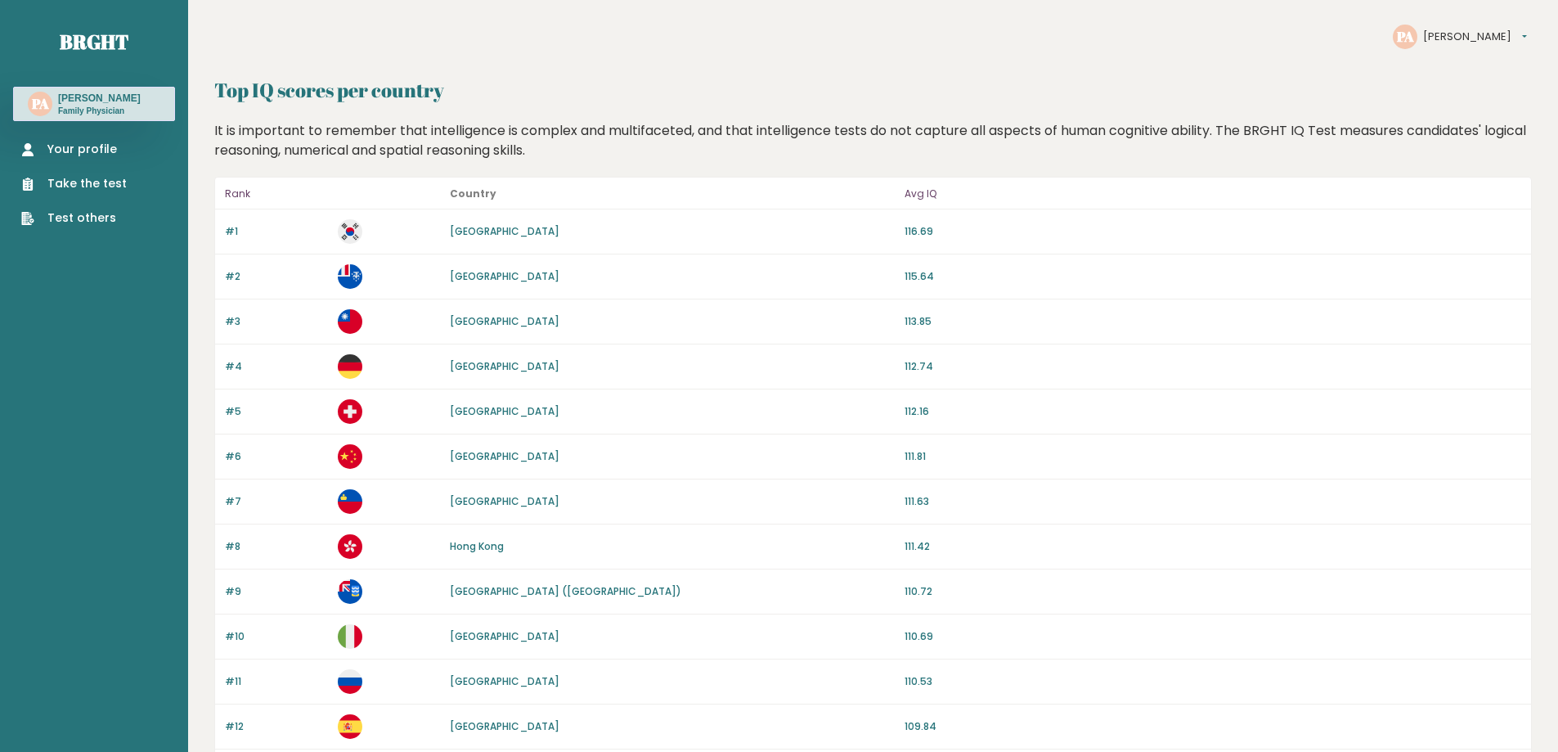
scroll to position [1397, 0]
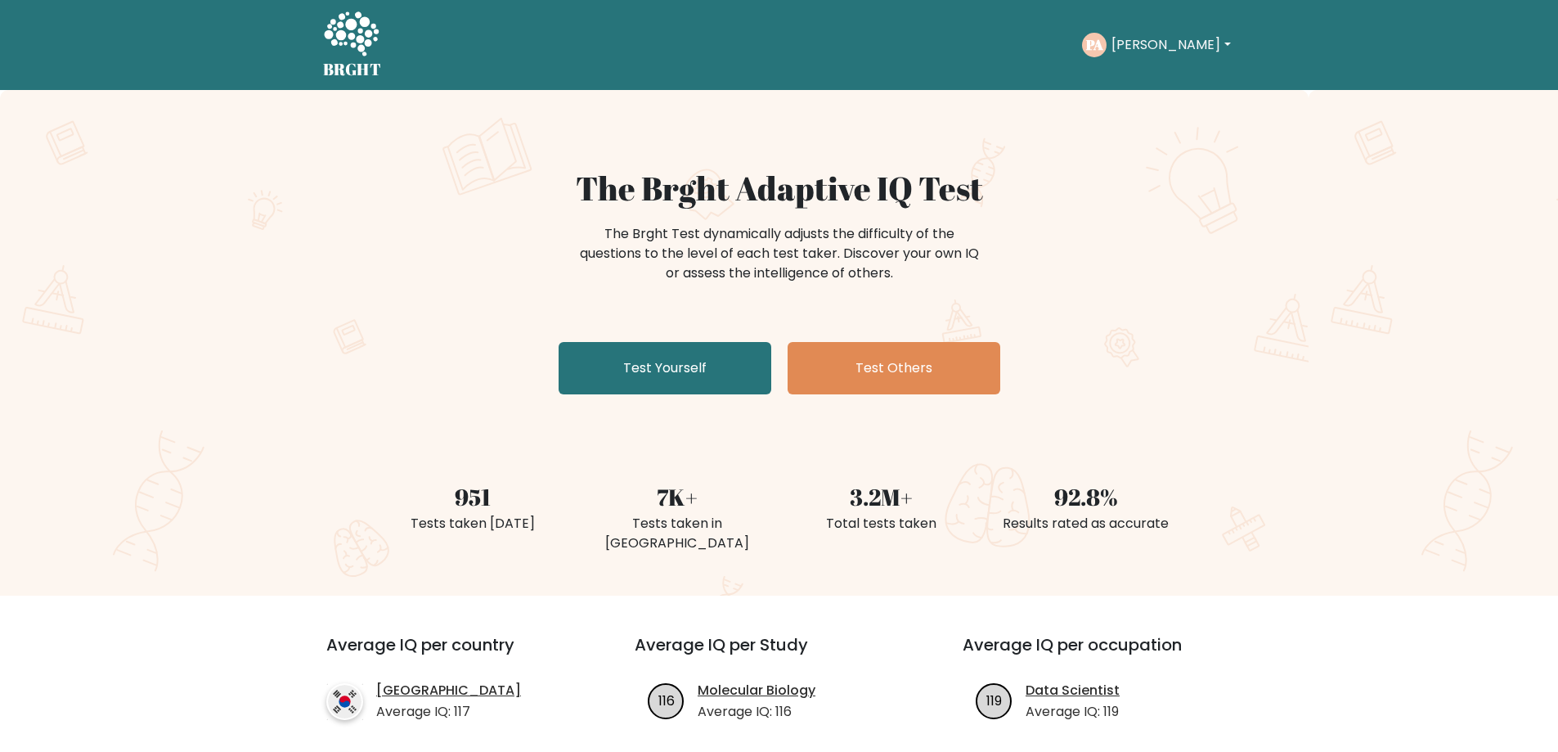
scroll to position [491, 0]
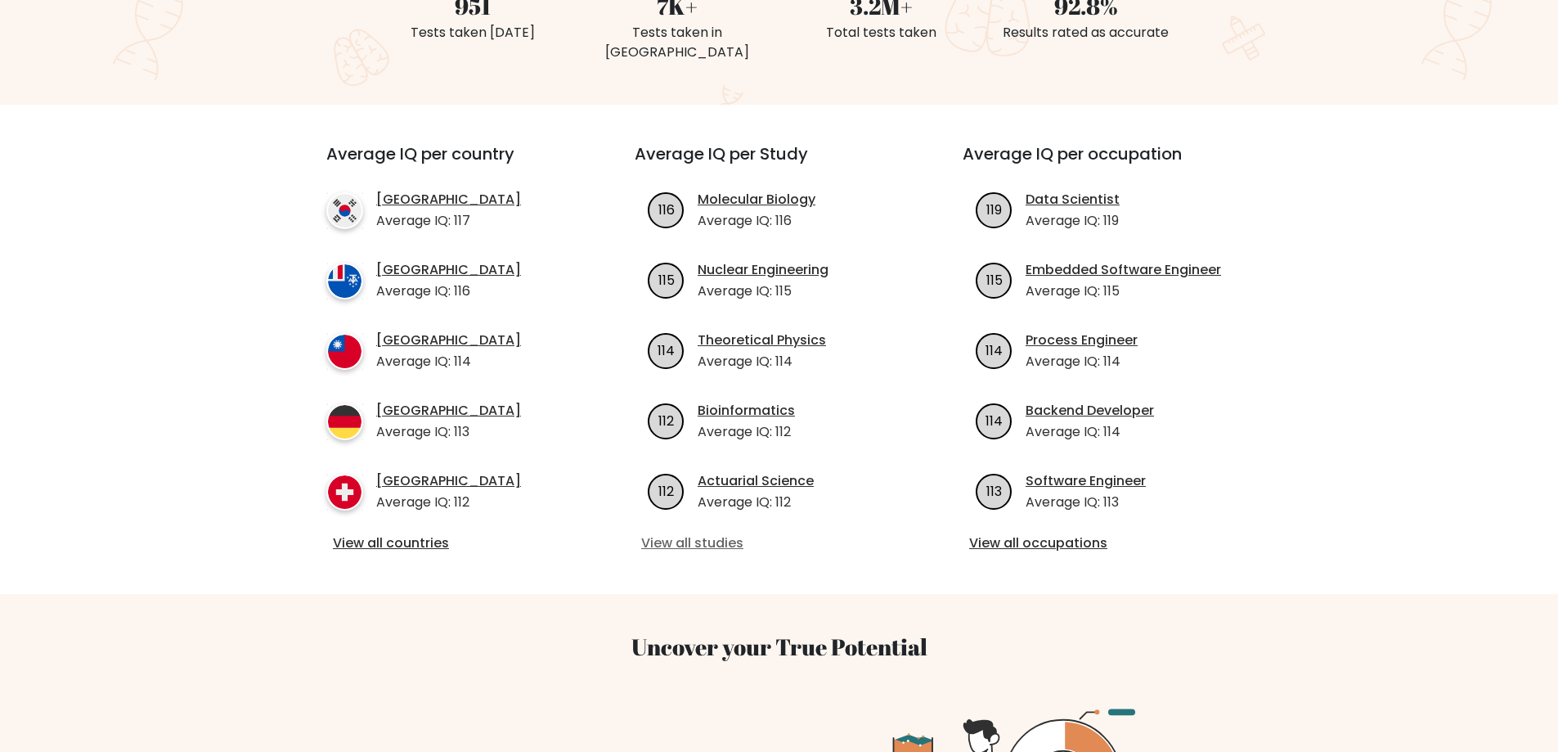
click at [700, 533] on link "View all studies" at bounding box center [779, 543] width 276 height 20
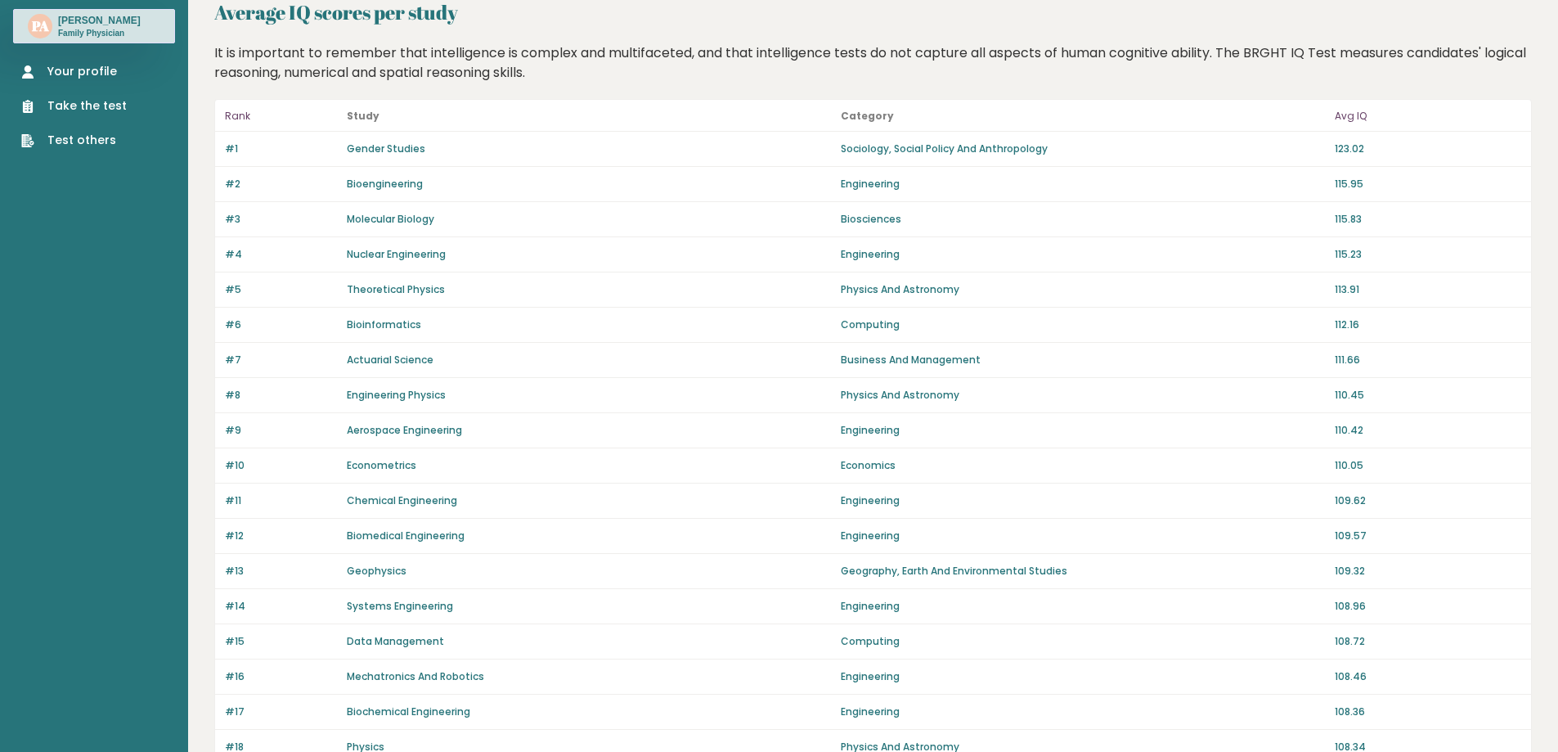
scroll to position [82, 0]
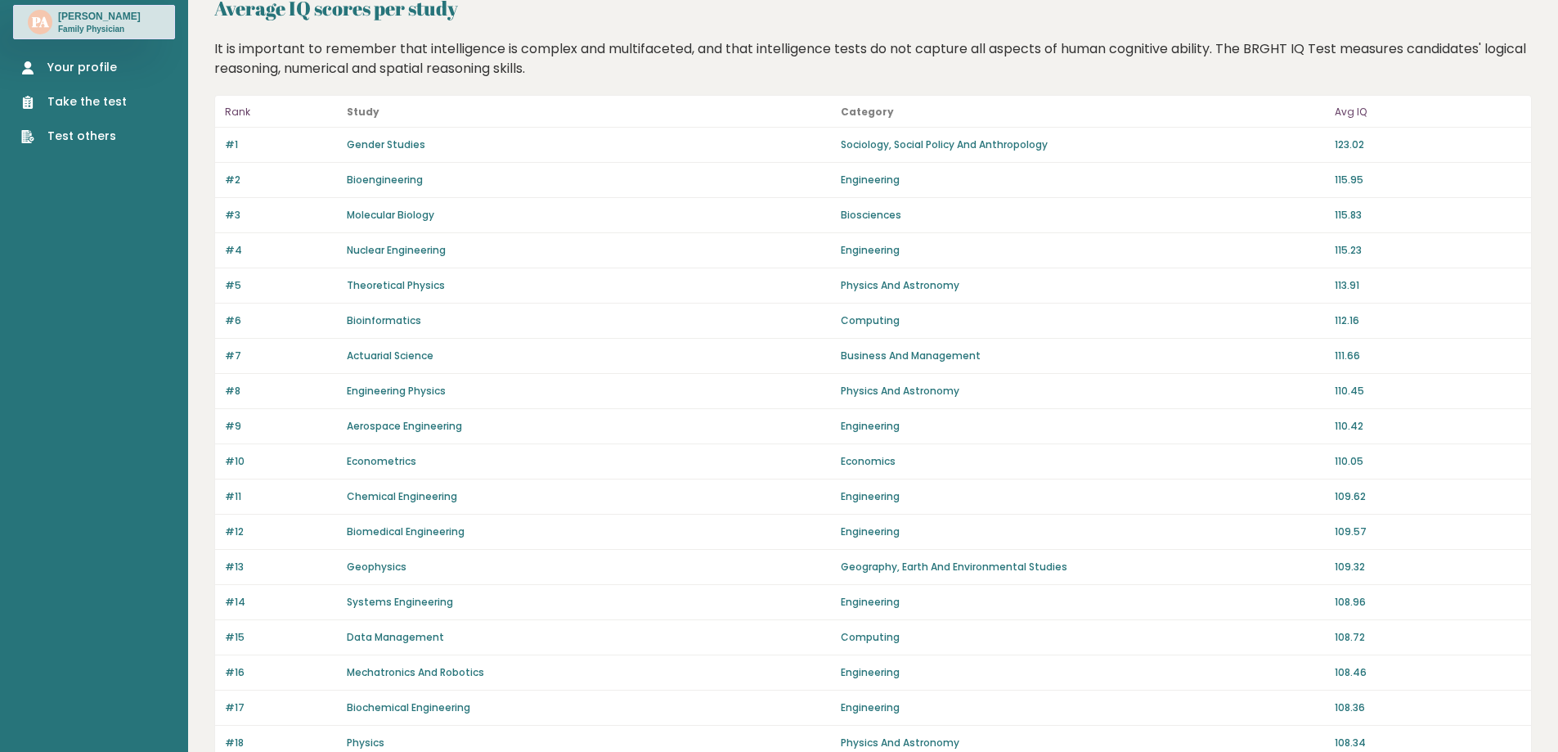
click at [380, 141] on link "Gender Studies" at bounding box center [386, 144] width 79 height 14
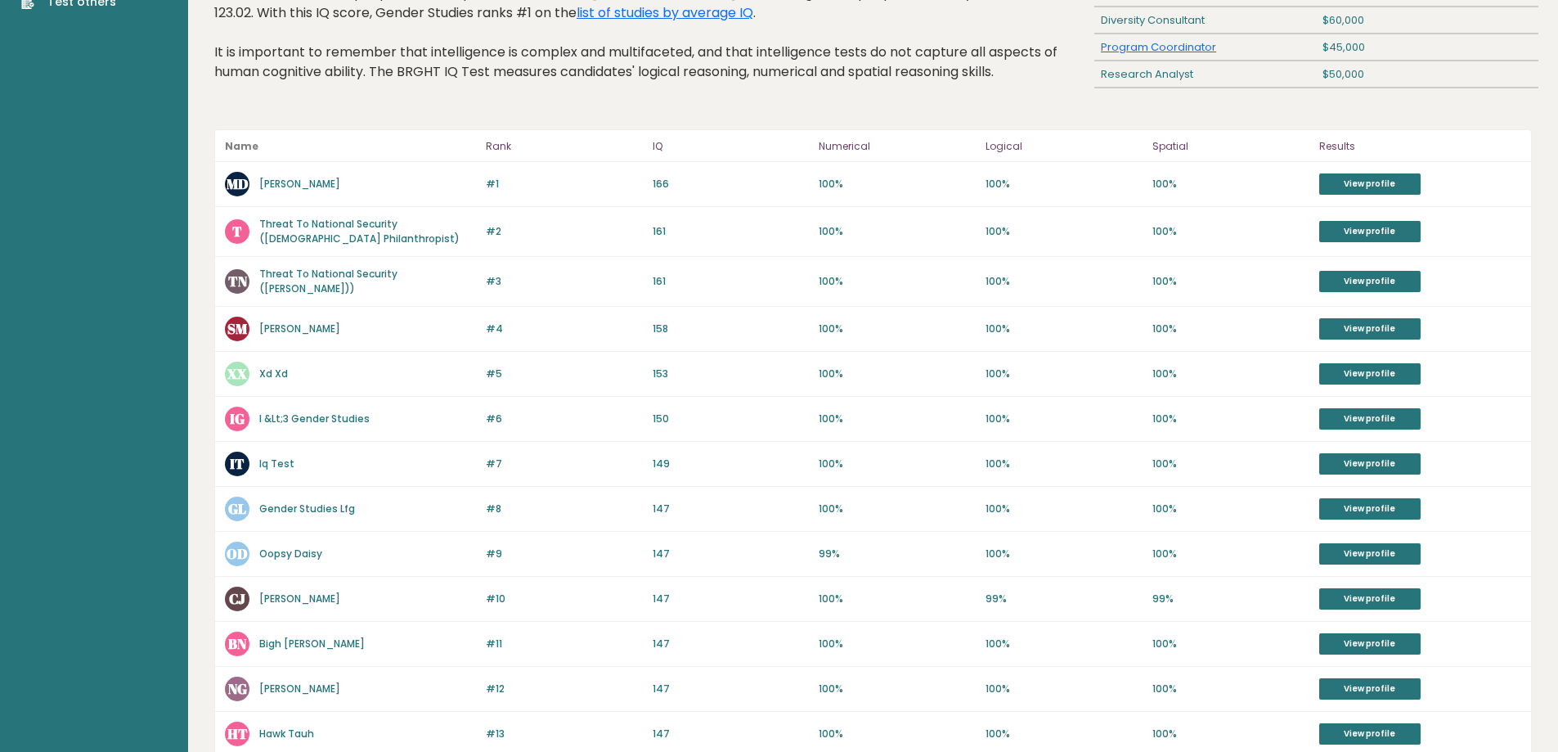
scroll to position [150, 0]
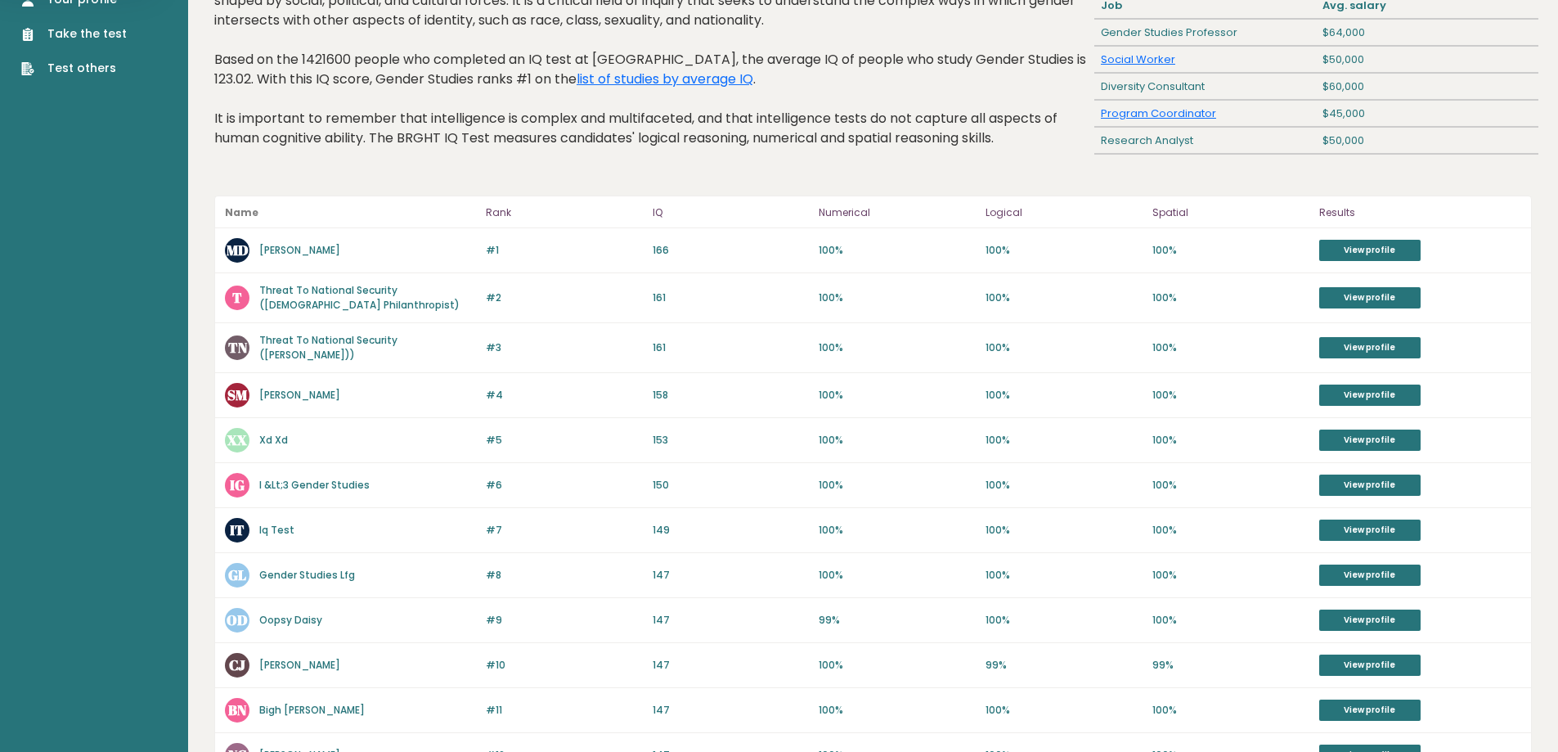
click at [277, 251] on link "[PERSON_NAME]" at bounding box center [299, 250] width 81 height 14
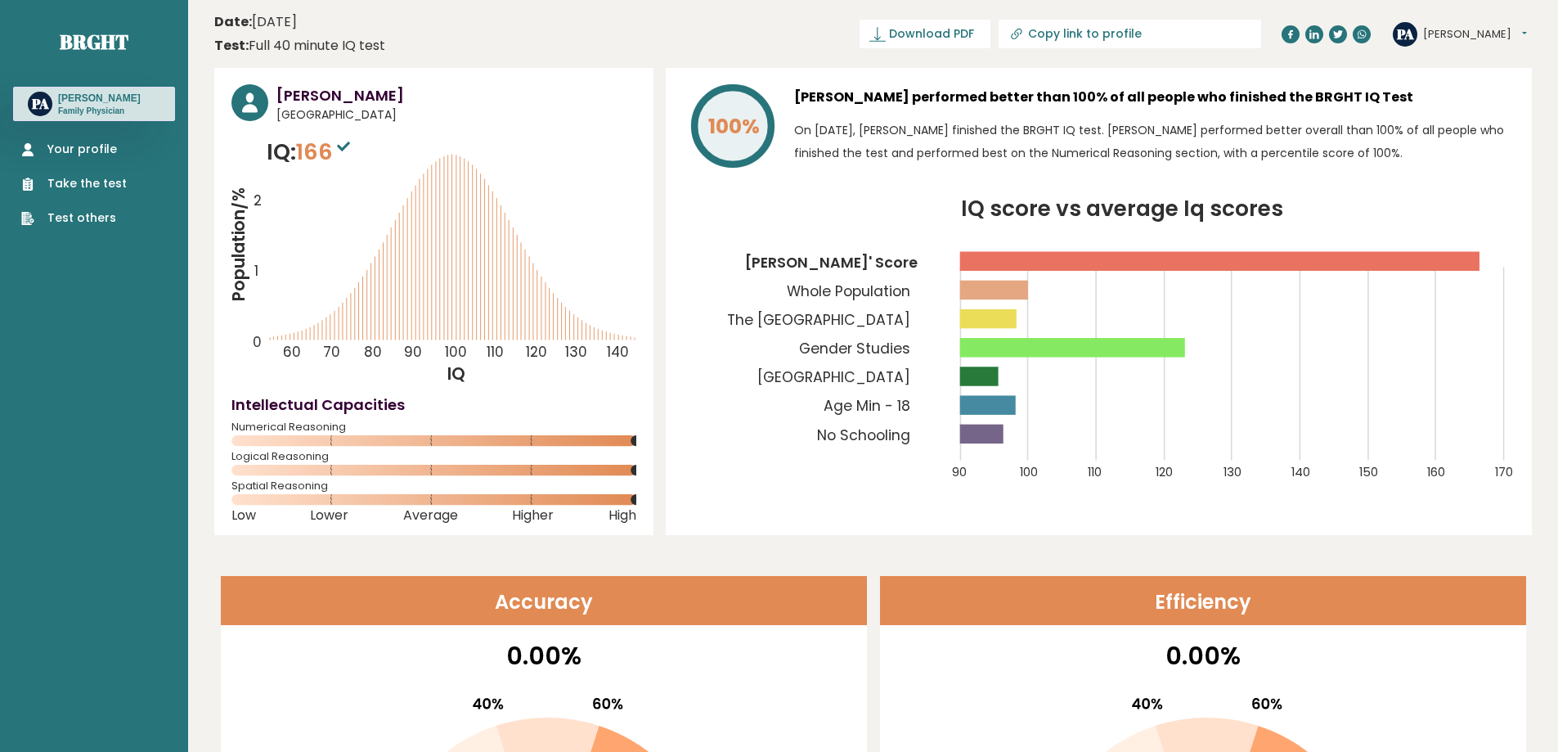
click at [1441, 39] on button "[PERSON_NAME]" at bounding box center [1475, 34] width 104 height 16
click at [1447, 74] on link "Profile" at bounding box center [1465, 82] width 83 height 23
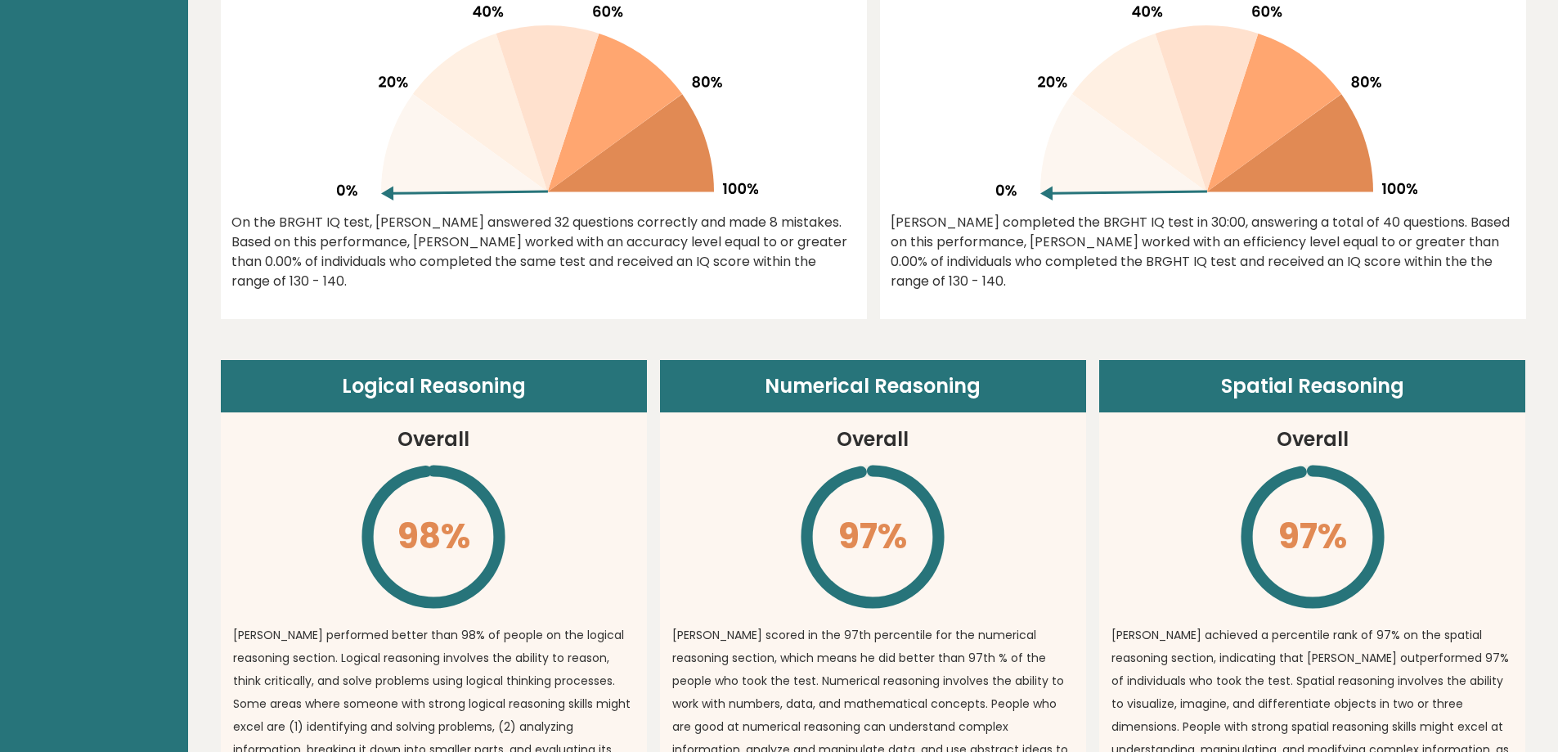
scroll to position [573, 0]
